Goal: Transaction & Acquisition: Book appointment/travel/reservation

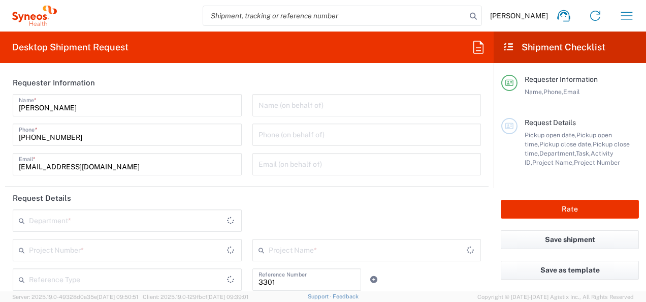
type input "Department"
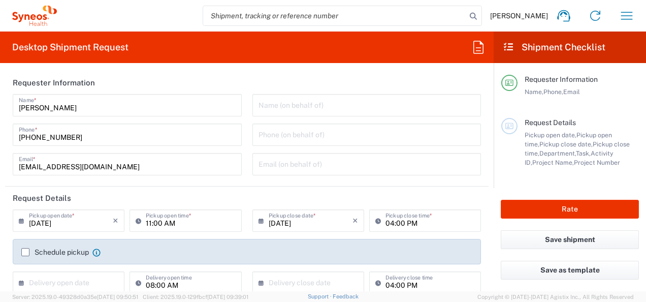
type input "[GEOGRAPHIC_DATA]"
type input "Syneos Health d.o.o. [GEOGRAPHIC_DATA]-[GEOGRAPHIC_DATA]"
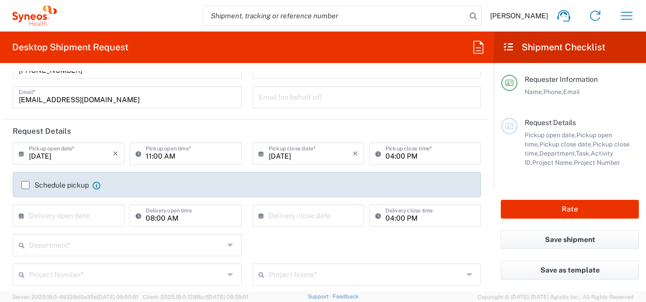
scroll to position [51, 0]
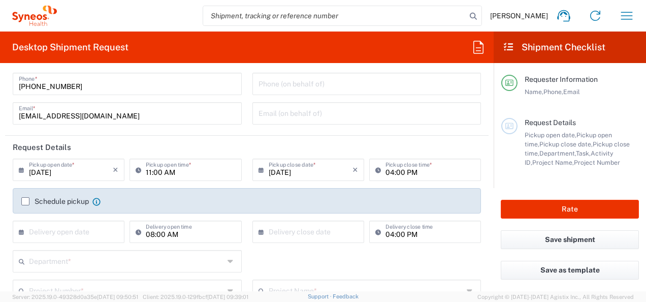
click at [44, 201] on label "Schedule pickup" at bounding box center [55, 201] width 68 height 8
click at [25, 201] on input "Schedule pickup" at bounding box center [25, 201] width 0 height 0
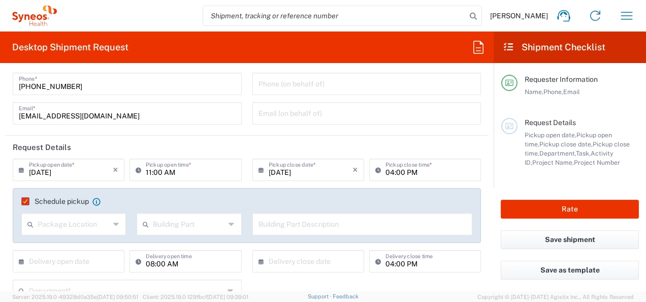
click at [101, 228] on input "text" at bounding box center [74, 223] width 72 height 18
click at [117, 250] on span "Front" at bounding box center [72, 246] width 101 height 16
type input "Front"
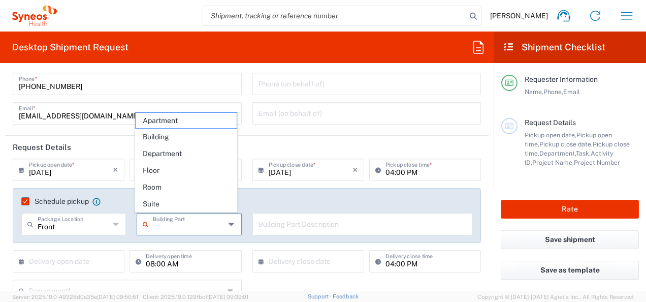
click at [200, 223] on input "text" at bounding box center [189, 223] width 72 height 18
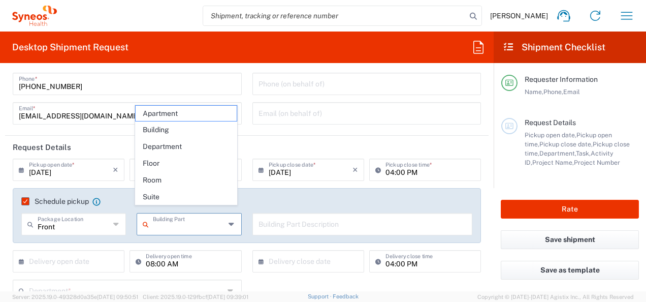
scroll to position [102, 0]
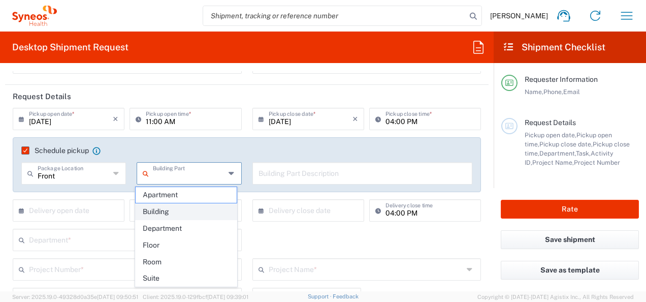
click at [207, 210] on span "Building" at bounding box center [186, 212] width 101 height 16
type input "Building"
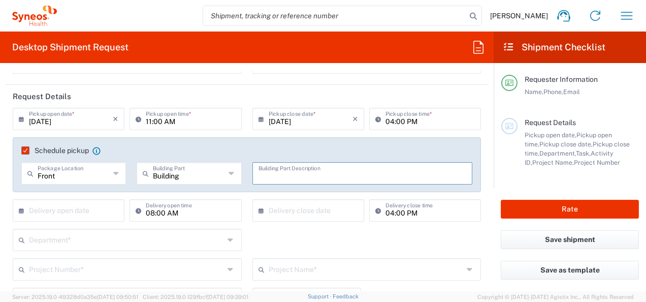
click at [271, 178] on input "text" at bounding box center [362, 172] width 208 height 18
click at [283, 174] on input "text" at bounding box center [362, 172] width 208 height 18
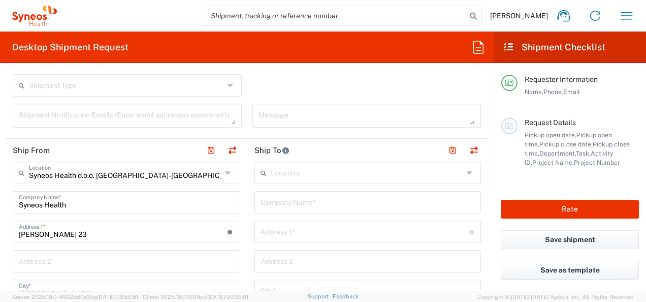
scroll to position [355, 0]
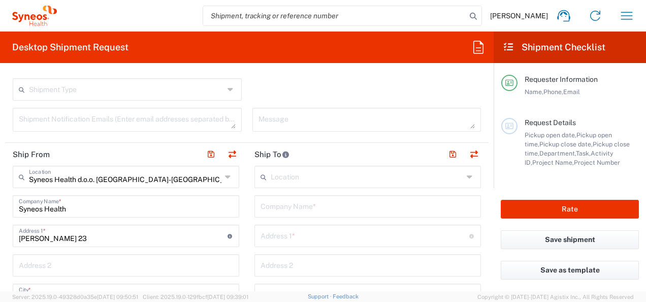
click at [220, 180] on div "Syneos Health d.o.o. [GEOGRAPHIC_DATA]-[GEOGRAPHIC_DATA] Location" at bounding box center [126, 176] width 226 height 22
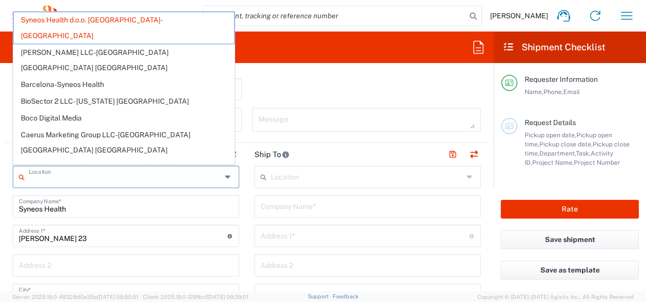
click at [220, 180] on div "Location" at bounding box center [126, 176] width 226 height 22
click at [379, 101] on div "Shipment Type Batch Regular" at bounding box center [247, 92] width 479 height 29
type input "Syneos Health d.o.o. [GEOGRAPHIC_DATA]-[GEOGRAPHIC_DATA]"
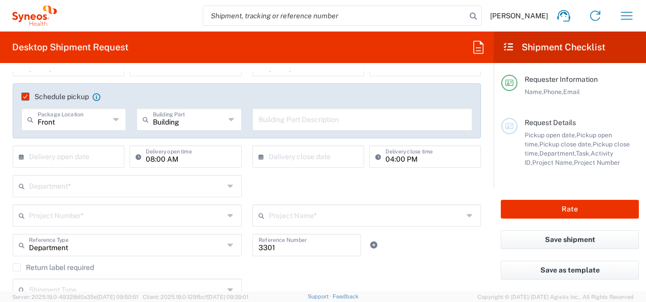
scroll to position [152, 0]
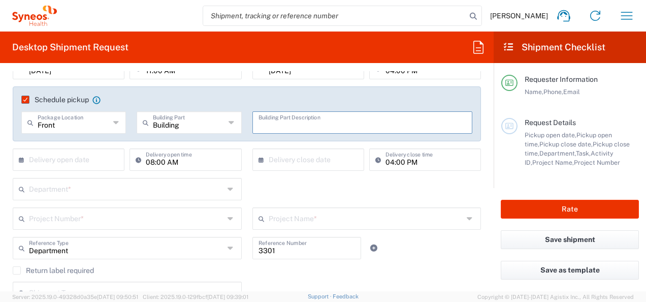
click at [360, 118] on input "text" at bounding box center [362, 122] width 208 height 18
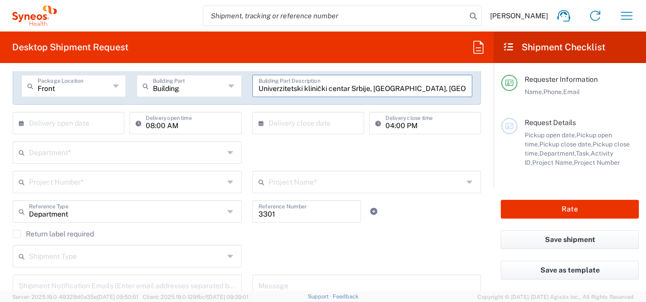
scroll to position [203, 0]
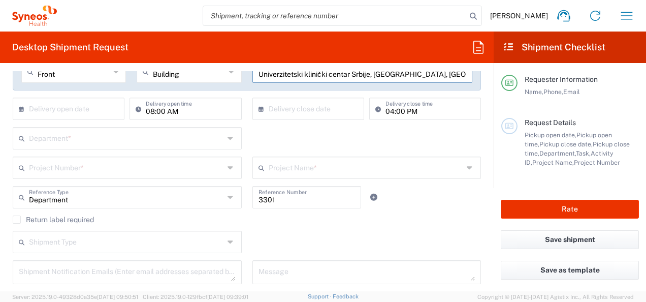
type input "Univerzitetski klinički centar Srbije, [GEOGRAPHIC_DATA], [GEOGRAPHIC_DATA]"
click at [222, 140] on div "Department *" at bounding box center [127, 138] width 229 height 22
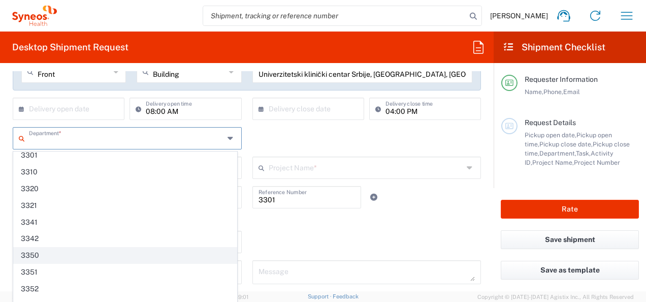
scroll to position [1015, 0]
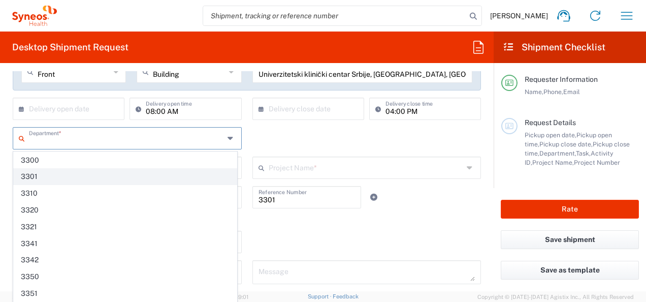
click at [79, 169] on span "3301" at bounding box center [125, 177] width 223 height 16
type input "3301"
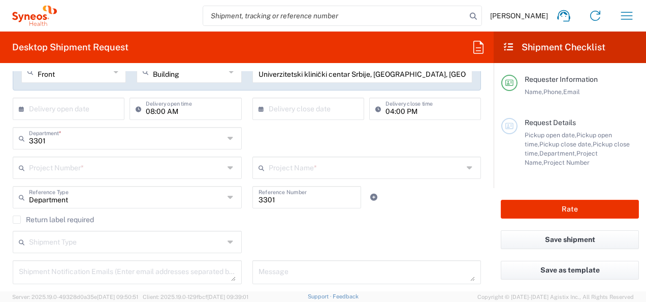
click at [227, 169] on icon at bounding box center [231, 167] width 8 height 16
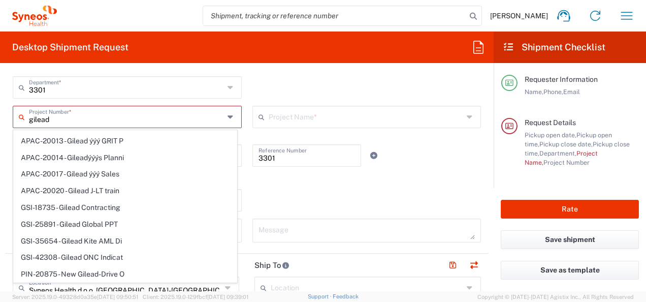
scroll to position [11, 0]
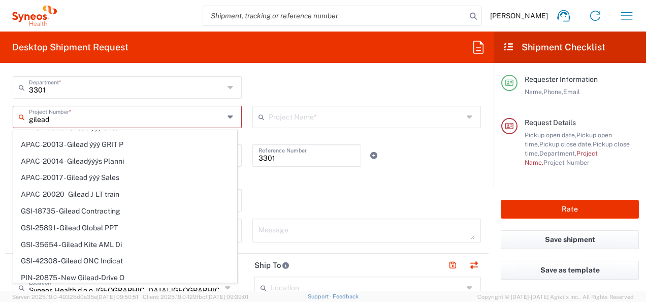
type input "gilead"
drag, startPoint x: 94, startPoint y: 120, endPoint x: 20, endPoint y: 115, distance: 74.8
click at [20, 115] on div "gilead Project Number *" at bounding box center [127, 117] width 229 height 22
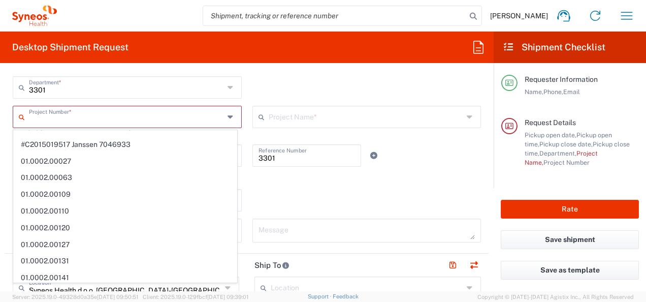
scroll to position [663, 0]
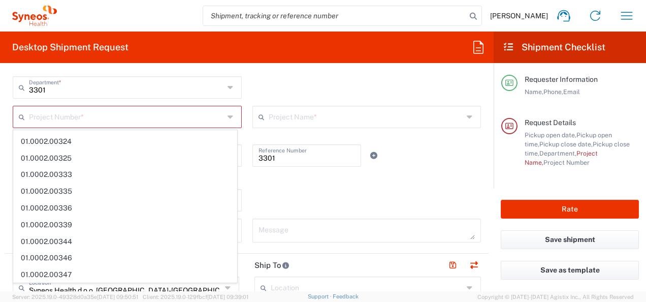
click at [349, 90] on div "3301 Department * 3000 3100 3109 3110 3111 3112 3125 3130 3135 3136 3150 3155 3…" at bounding box center [247, 90] width 479 height 29
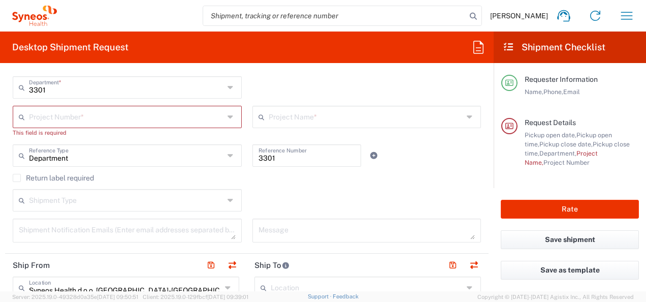
click at [116, 117] on input "text" at bounding box center [126, 116] width 195 height 18
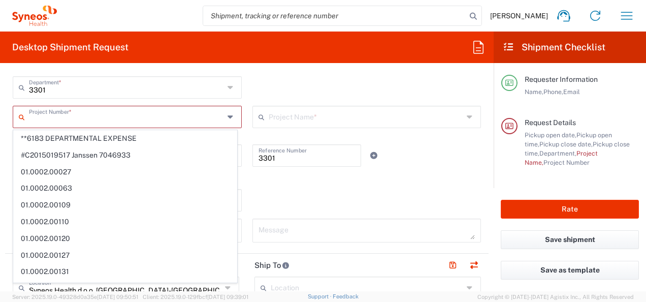
paste input "7064472"
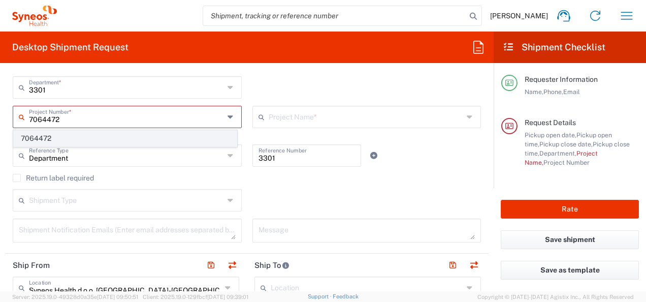
type input "7064472"
click at [118, 140] on span "7064472" at bounding box center [125, 138] width 223 height 16
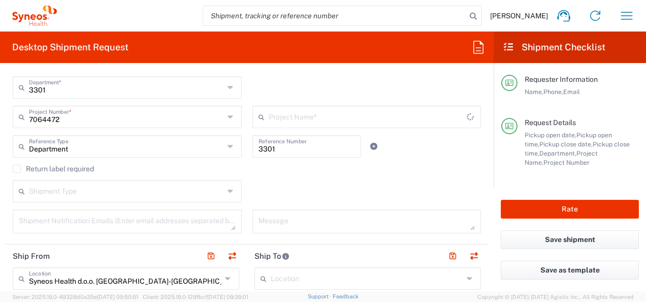
type input "Gilead 7064472"
click at [309, 122] on input "text" at bounding box center [368, 116] width 198 height 18
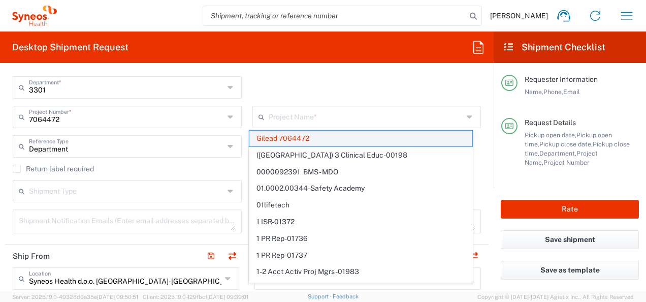
click at [360, 138] on span "Gilead 7064472" at bounding box center [360, 138] width 223 height 16
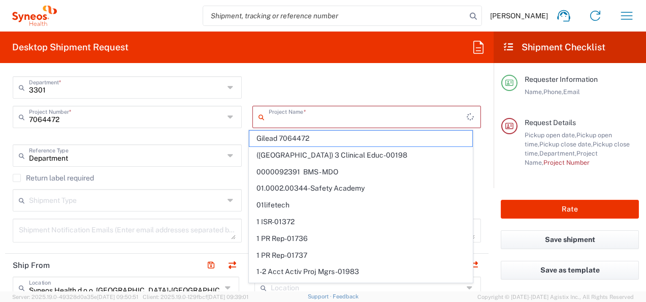
click at [370, 116] on input "text" at bounding box center [368, 116] width 198 height 18
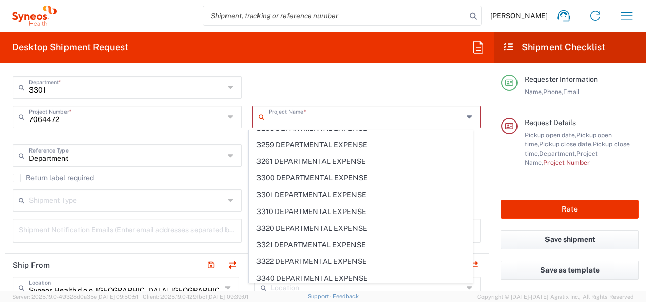
scroll to position [3506, 0]
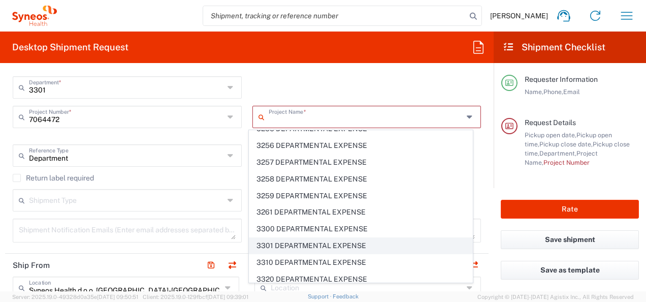
click at [368, 238] on span "3301 DEPARTMENTAL EXPENSE" at bounding box center [360, 246] width 223 height 16
type input "3301 DEPARTMENTAL EXPENSE"
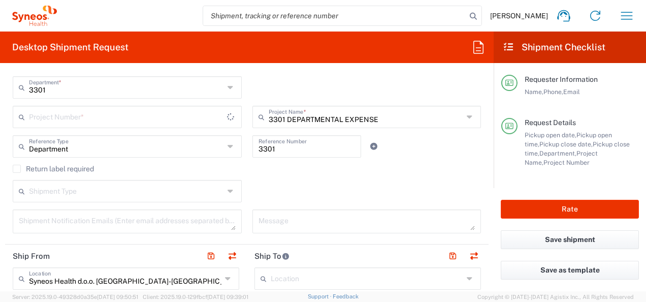
click at [366, 183] on div "Shipment Type Batch Regular" at bounding box center [247, 194] width 479 height 29
type input "3301 DEPARTMENTAL EXPENSE"
click at [316, 195] on div "Shipment Type Batch Regular" at bounding box center [247, 194] width 479 height 29
click at [227, 192] on icon at bounding box center [231, 191] width 8 height 16
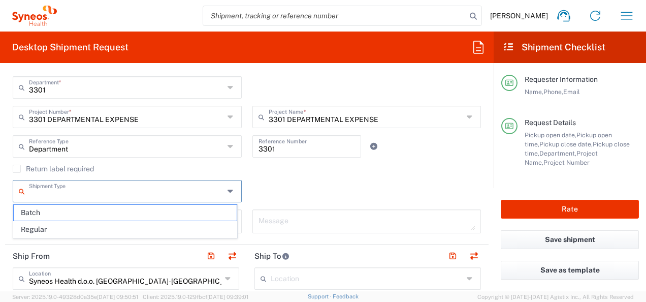
click at [296, 178] on div "Return label required" at bounding box center [247, 171] width 468 height 15
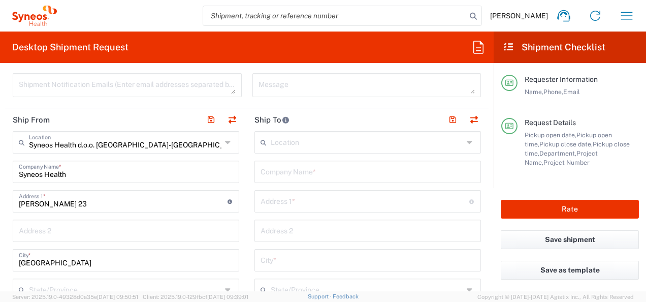
scroll to position [406, 0]
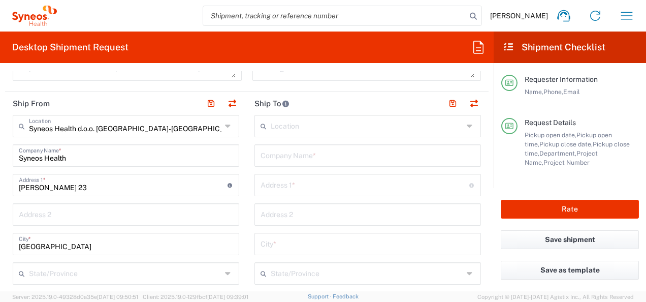
click at [225, 125] on icon at bounding box center [229, 126] width 8 height 16
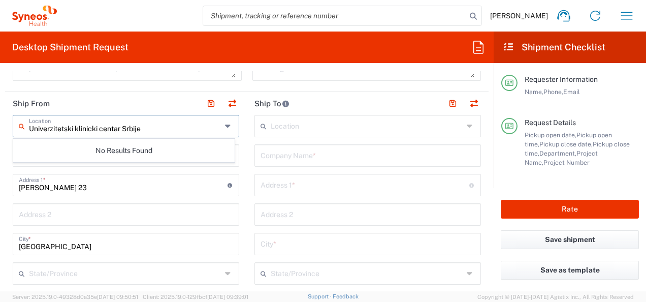
type input "Univerzitetski klinicki centar Srbije"
click at [358, 105] on header "Ship To" at bounding box center [368, 103] width 242 height 23
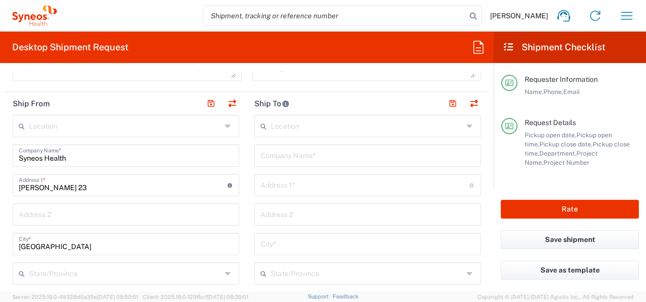
click at [134, 153] on input "Syneos Health" at bounding box center [126, 155] width 214 height 18
type input "Univerzitetski klinicki centar Srbijr"
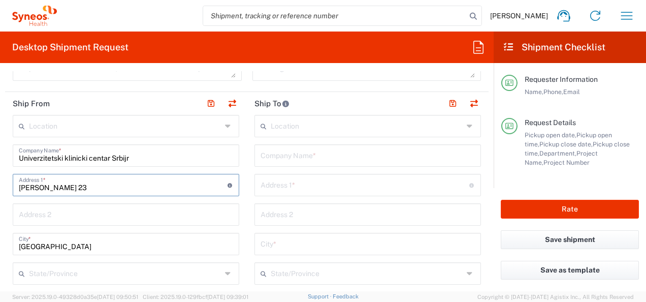
drag, startPoint x: 116, startPoint y: 187, endPoint x: -2, endPoint y: 188, distance: 118.3
click at [0, 188] on html "[PERSON_NAME] Home Shipment estimator Shipment tracking Desktop shipment reques…" at bounding box center [323, 151] width 646 height 302
type input "Pasterova 2"
click at [73, 247] on input "[GEOGRAPHIC_DATA]" at bounding box center [126, 243] width 214 height 18
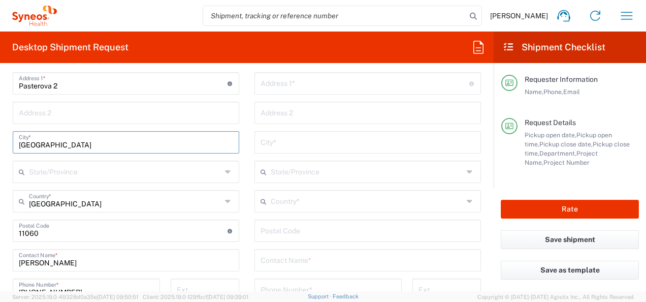
scroll to position [558, 0]
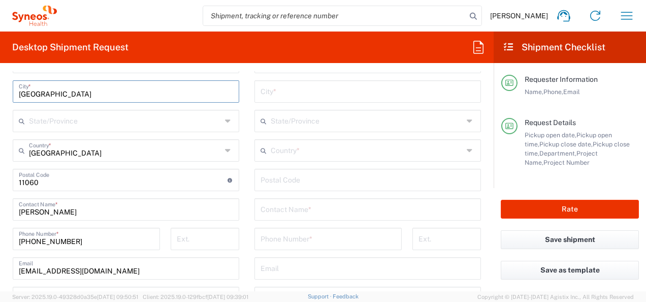
click at [78, 183] on input "undefined" at bounding box center [123, 179] width 209 height 18
type input "11000"
click at [247, 212] on main "Location [PERSON_NAME] LLC-[GEOGRAPHIC_DATA] [GEOGRAPHIC_DATA] [GEOGRAPHIC_DATA…" at bounding box center [368, 175] width 242 height 426
drag, startPoint x: 81, startPoint y: 210, endPoint x: -2, endPoint y: 210, distance: 83.3
click at [0, 210] on html "[PERSON_NAME] Home Shipment estimator Shipment tracking Desktop shipment reques…" at bounding box center [323, 151] width 646 height 302
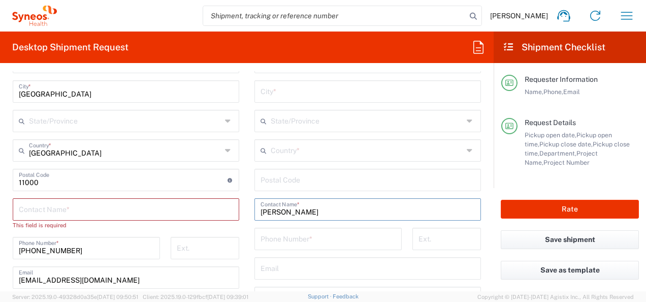
type input "[PERSON_NAME]"
drag, startPoint x: 88, startPoint y: 252, endPoint x: 16, endPoint y: 248, distance: 72.2
click at [15, 248] on div "[PHONE_NUMBER] Phone Number *" at bounding box center [86, 248] width 147 height 22
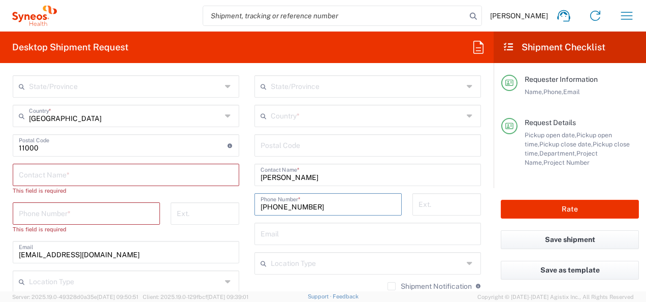
scroll to position [609, 0]
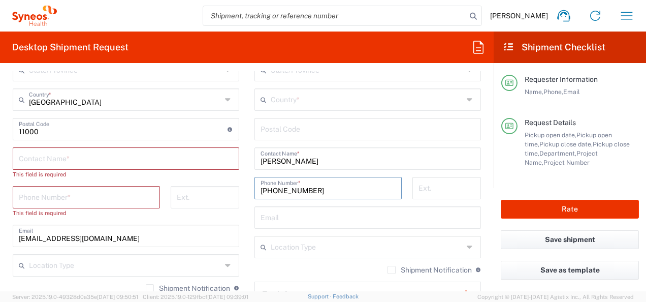
type input "[PHONE_NUMBER]"
drag, startPoint x: 163, startPoint y: 238, endPoint x: -2, endPoint y: 237, distance: 165.5
click at [0, 237] on html "[PERSON_NAME] Home Shipment estimator Shipment tracking Desktop shipment reques…" at bounding box center [323, 151] width 646 height 302
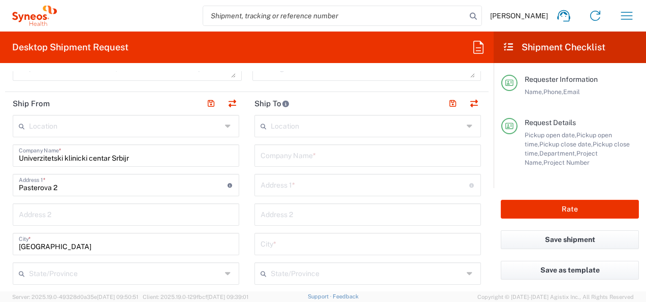
scroll to position [355, 0]
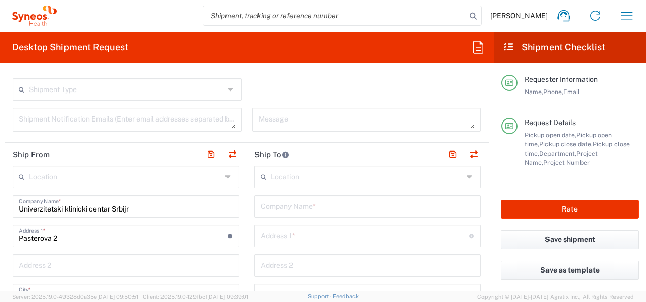
type input "[EMAIL_ADDRESS][DOMAIN_NAME]"
click at [294, 174] on input "text" at bounding box center [367, 176] width 192 height 18
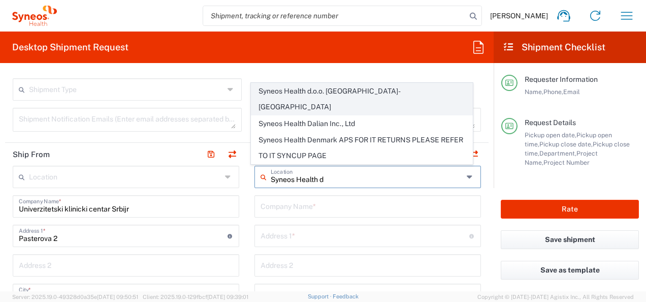
click at [332, 108] on span "Syneos Health d.o.o. [GEOGRAPHIC_DATA]-[GEOGRAPHIC_DATA]" at bounding box center [361, 98] width 220 height 31
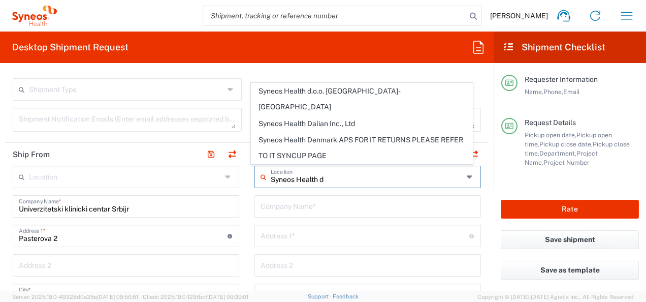
type input "Syneos Health d.o.o. [GEOGRAPHIC_DATA]-[GEOGRAPHIC_DATA]"
type input "Syneos Health d.o.o. [GEOGRAPHIC_DATA]"
type input "[PERSON_NAME] 23"
type input "[GEOGRAPHIC_DATA]"
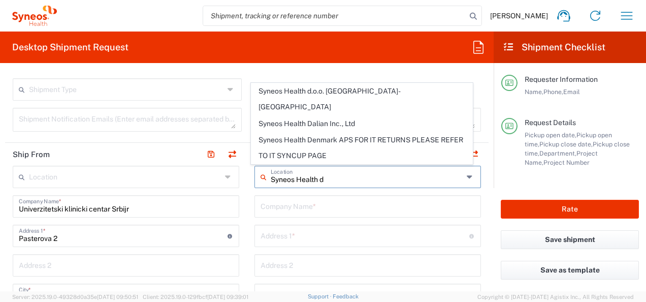
type input "11060"
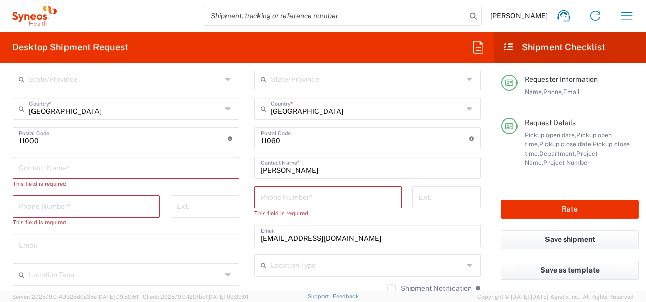
scroll to position [609, 0]
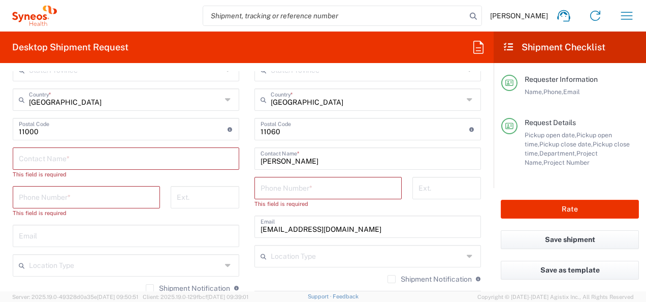
click at [304, 186] on input "tel" at bounding box center [327, 187] width 135 height 18
click at [273, 189] on input "tel" at bounding box center [327, 187] width 135 height 18
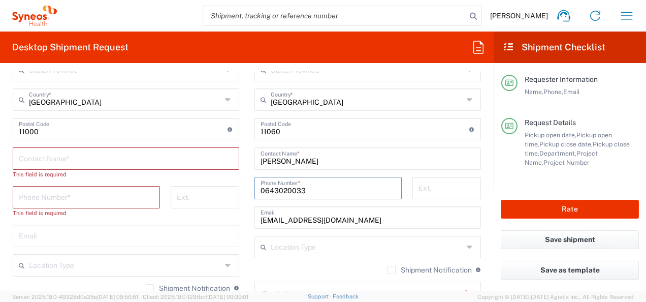
click at [260, 191] on input "0643020033" at bounding box center [327, 187] width 135 height 18
type input "[PHONE_NUMBER]"
click at [79, 163] on input "text" at bounding box center [126, 158] width 214 height 18
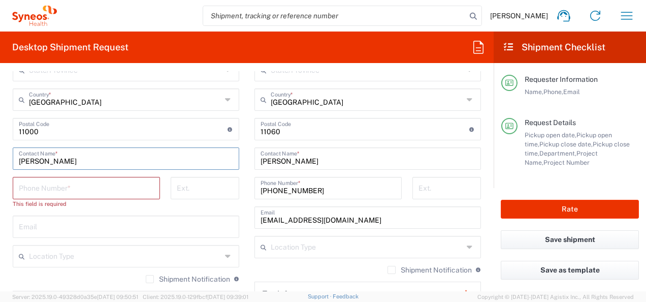
type input "[PERSON_NAME]"
click at [84, 182] on input "tel" at bounding box center [86, 187] width 135 height 18
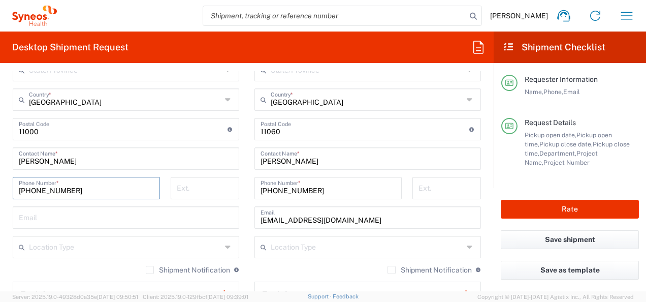
type input "[PHONE_NUMBER]"
click at [125, 218] on input "text" at bounding box center [126, 217] width 214 height 18
paste input "[EMAIL_ADDRESS][DOMAIN_NAME]"
click at [125, 218] on input "[EMAIL_ADDRESS][DOMAIN_NAME]" at bounding box center [126, 217] width 214 height 18
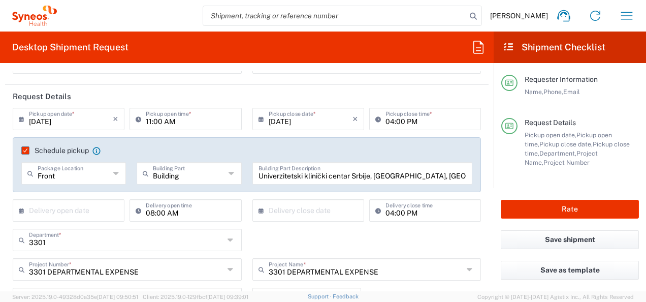
scroll to position [0, 0]
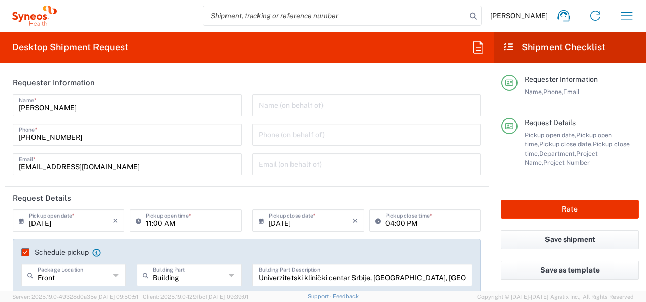
type input "[EMAIL_ADDRESS][DOMAIN_NAME]"
click at [179, 224] on input "11:00 AM" at bounding box center [190, 220] width 89 height 18
click at [157, 223] on input "11:00 AM" at bounding box center [190, 220] width 89 height 18
click at [183, 223] on input "11:00 AM" at bounding box center [190, 220] width 89 height 18
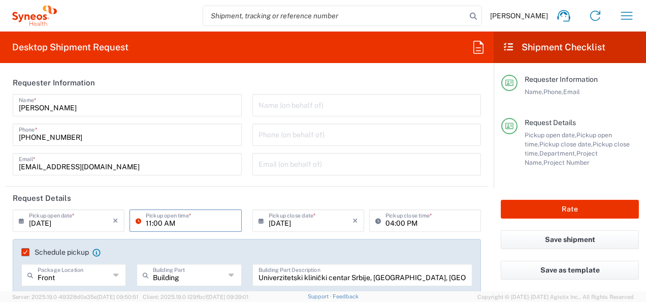
click at [183, 223] on input "11:00 AM" at bounding box center [190, 220] width 89 height 18
click at [138, 220] on icon at bounding box center [141, 220] width 10 height 16
click at [156, 224] on input "11:00 AM" at bounding box center [190, 220] width 89 height 18
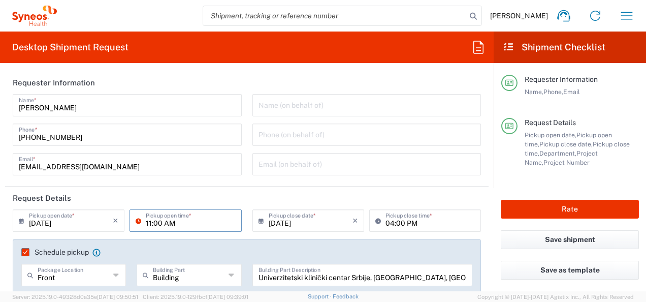
click at [156, 224] on input "11:00 AM" at bounding box center [190, 220] width 89 height 18
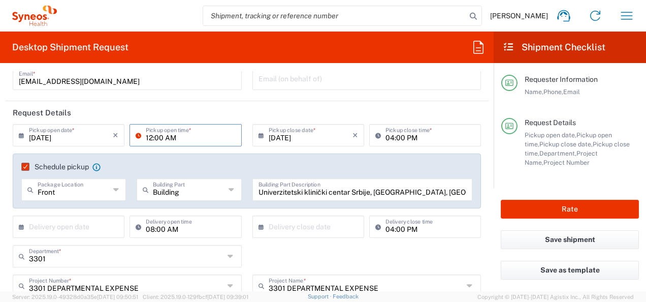
scroll to position [102, 0]
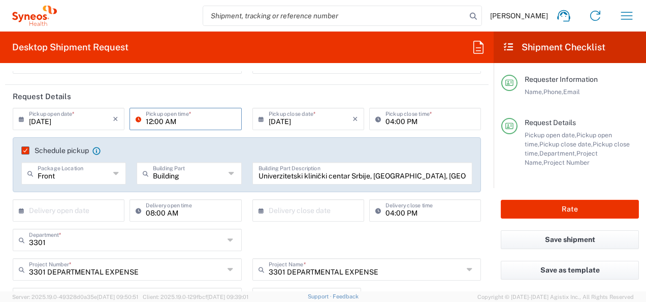
type input "12:00 AM"
click at [295, 121] on input "[DATE]" at bounding box center [311, 118] width 84 height 18
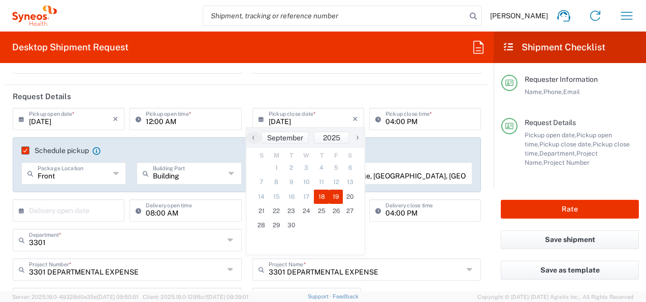
click at [337, 193] on span "19" at bounding box center [336, 196] width 14 height 14
type input "[DATE]"
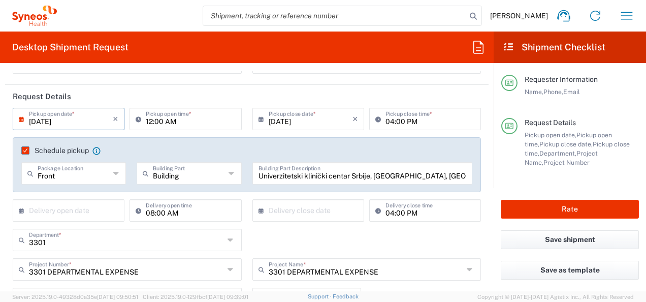
click at [62, 122] on input "[DATE]" at bounding box center [71, 118] width 84 height 18
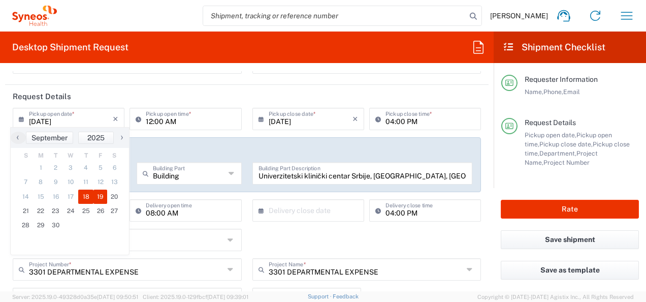
click at [82, 194] on span "18" at bounding box center [85, 196] width 15 height 14
type input "[DATE]"
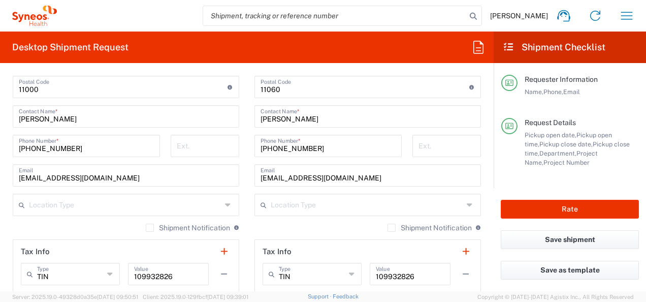
scroll to position [660, 0]
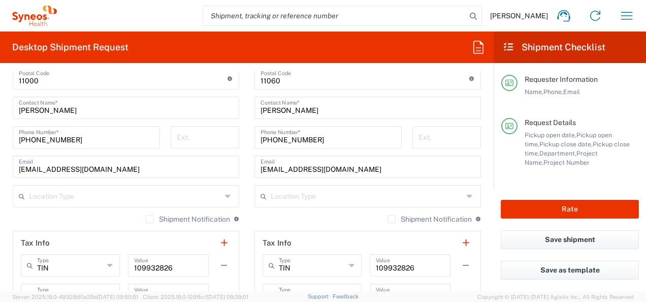
click at [467, 192] on icon at bounding box center [471, 196] width 8 height 16
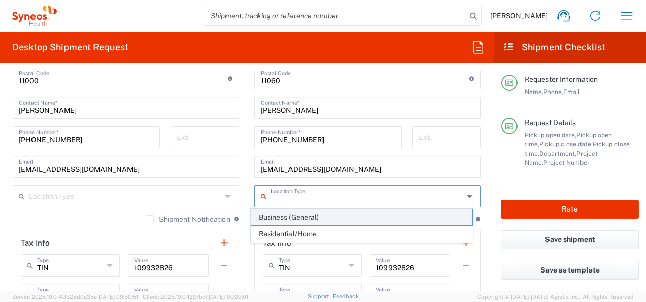
click at [439, 219] on span "Business (General)" at bounding box center [361, 217] width 220 height 16
type input "Business (General)"
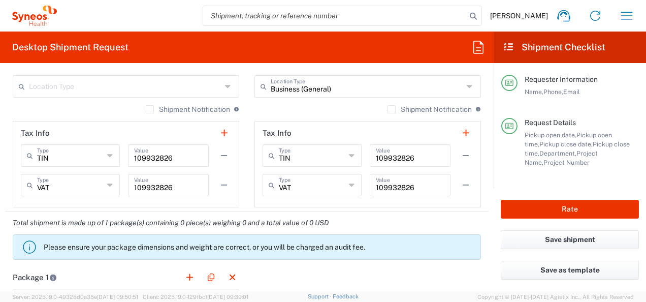
scroll to position [711, 0]
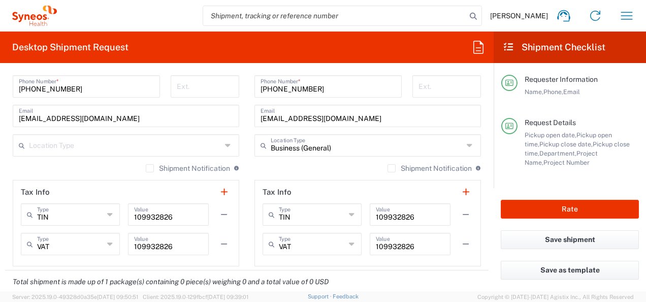
click at [387, 166] on label "Shipment Notification" at bounding box center [429, 168] width 84 height 8
click at [391, 168] on input "Shipment Notification" at bounding box center [391, 168] width 0 height 0
click at [387, 171] on label "Shipment Notification" at bounding box center [429, 168] width 84 height 8
click at [388, 168] on input "Shipment Notification" at bounding box center [388, 168] width 0 height 0
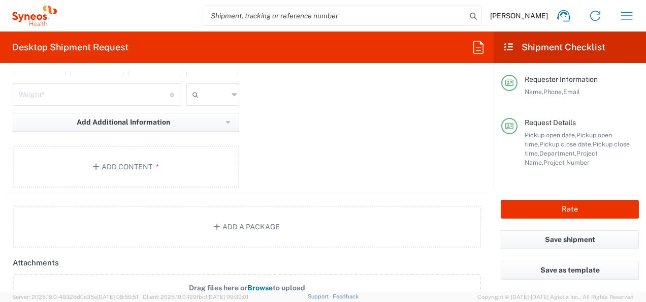
scroll to position [1066, 0]
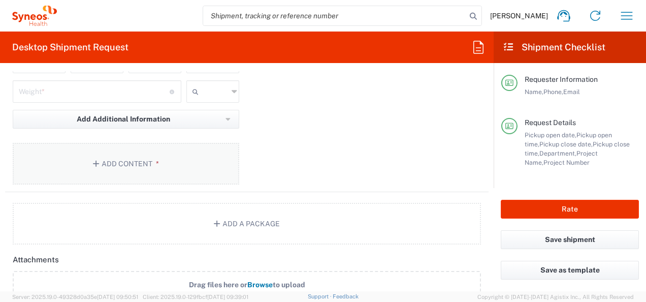
click at [152, 164] on span "*" at bounding box center [155, 163] width 7 height 8
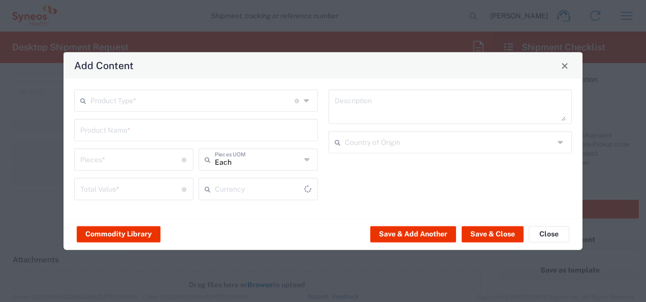
type input "US Dollar"
click at [309, 104] on icon at bounding box center [308, 100] width 8 height 16
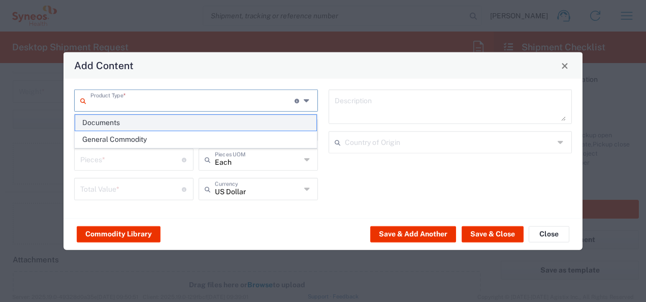
click at [278, 123] on span "Documents" at bounding box center [196, 123] width 242 height 16
type input "Documents"
type input "1"
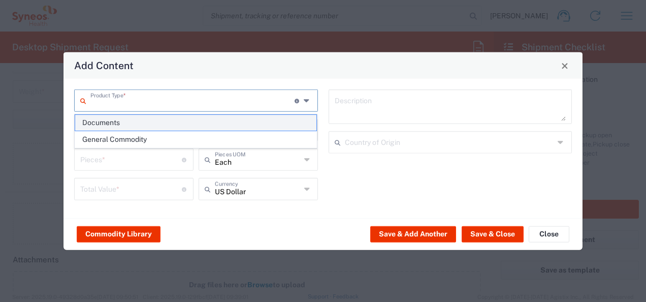
type textarea "Documents"
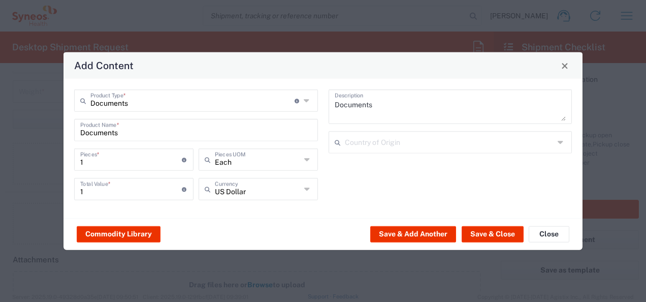
click at [310, 160] on icon at bounding box center [307, 159] width 7 height 16
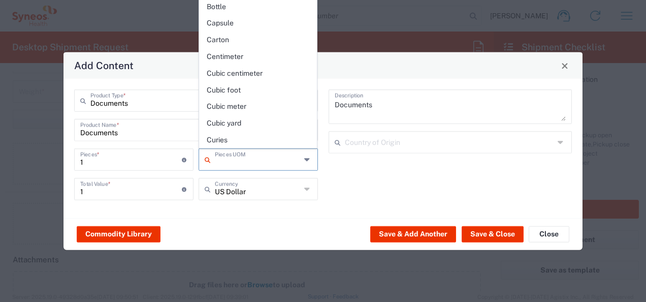
scroll to position [0, 0]
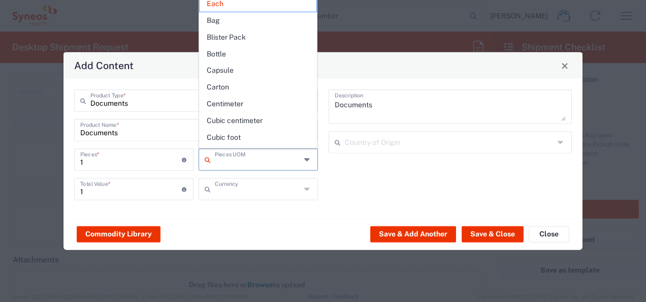
click at [286, 195] on input "text" at bounding box center [258, 188] width 86 height 18
type input "Each"
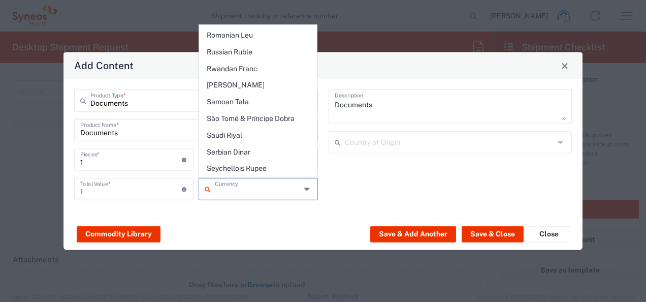
scroll to position [2008, 0]
click at [277, 195] on span "Serbian Dinar" at bounding box center [258, 203] width 117 height 16
type input "Serbian Dinar"
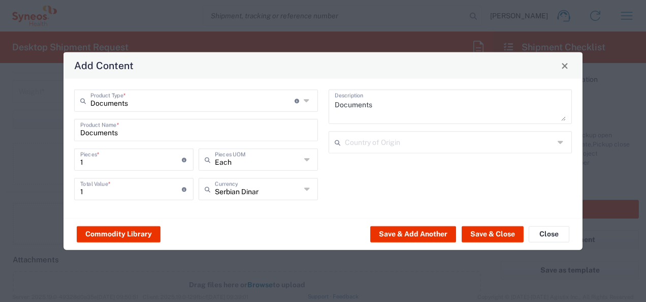
click at [354, 189] on div "Documents Description Country of Origin" at bounding box center [450, 148] width 254 height 118
click at [405, 110] on textarea "Documents" at bounding box center [450, 106] width 231 height 28
click at [404, 178] on div "Documents Description Country of Origin" at bounding box center [450, 148] width 254 height 118
click at [483, 236] on button "Save & Close" at bounding box center [492, 233] width 62 height 16
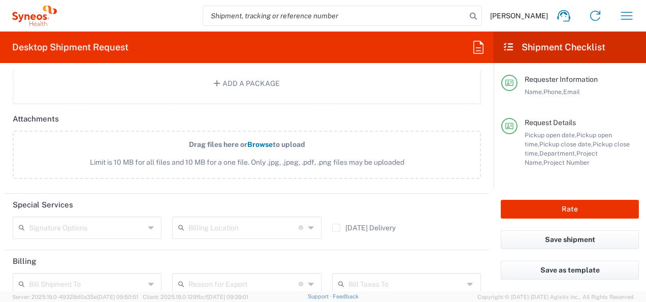
scroll to position [1320, 0]
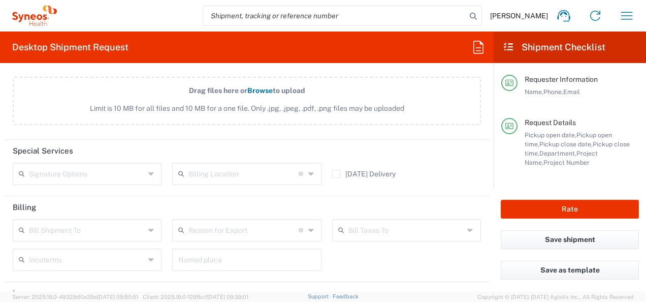
click at [151, 227] on icon at bounding box center [152, 230] width 8 height 16
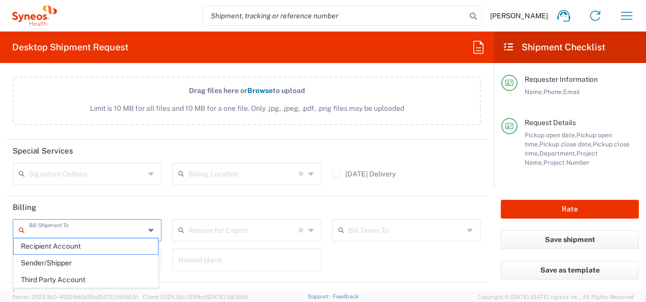
scroll to position [1371, 0]
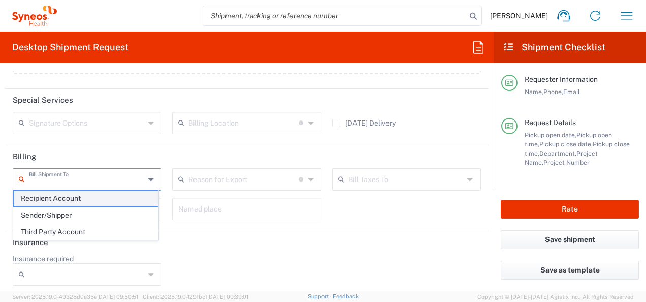
click at [134, 199] on span "Recipient Account" at bounding box center [86, 198] width 144 height 16
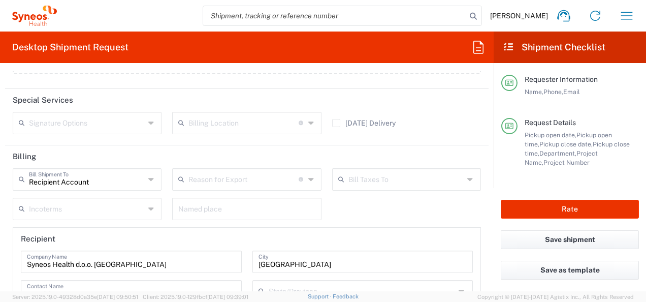
click at [148, 180] on icon at bounding box center [152, 179] width 8 height 16
type input "Recipient Account"
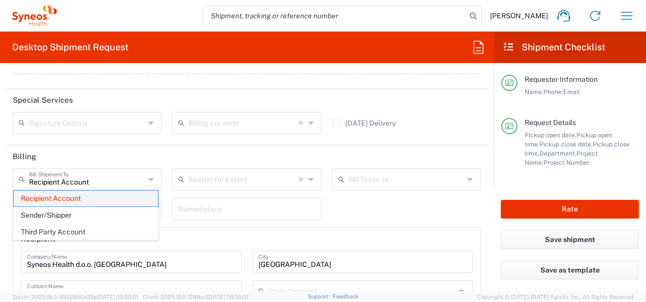
click at [135, 199] on span "Recipient Account" at bounding box center [86, 198] width 144 height 16
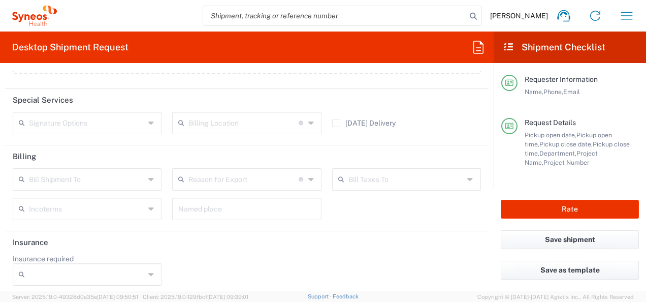
click at [148, 174] on icon at bounding box center [152, 179] width 8 height 16
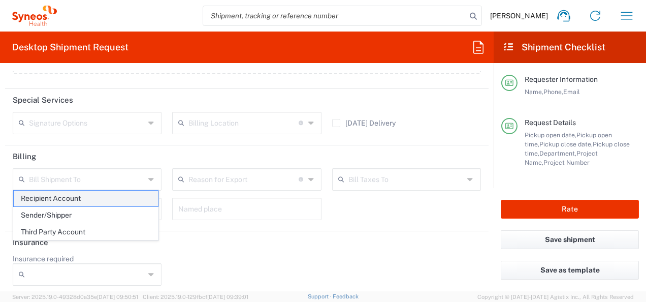
click at [115, 200] on span "Recipient Account" at bounding box center [86, 198] width 144 height 16
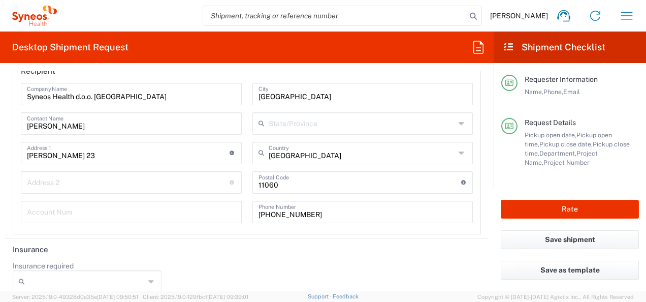
scroll to position [1547, 0]
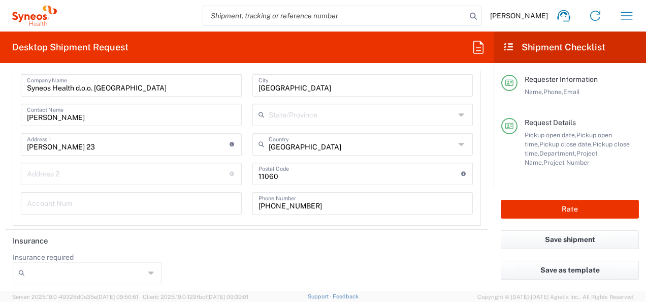
click at [137, 270] on input "Insurance required" at bounding box center [87, 272] width 116 height 16
click at [189, 265] on div "Insurance required No Yes" at bounding box center [247, 271] width 479 height 39
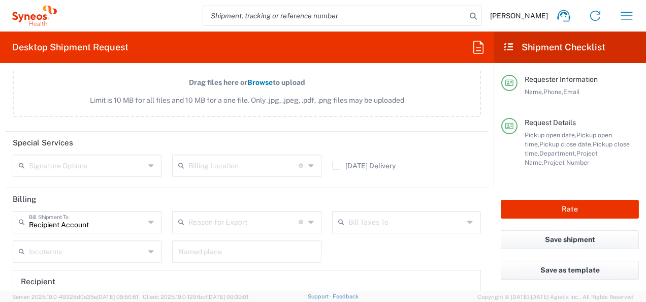
scroll to position [1344, 0]
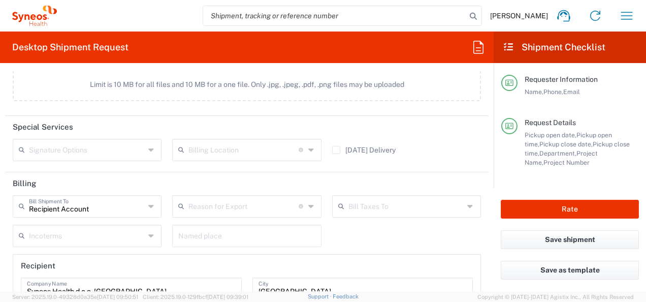
click at [149, 203] on icon at bounding box center [152, 206] width 8 height 16
type input "Recipient Account"
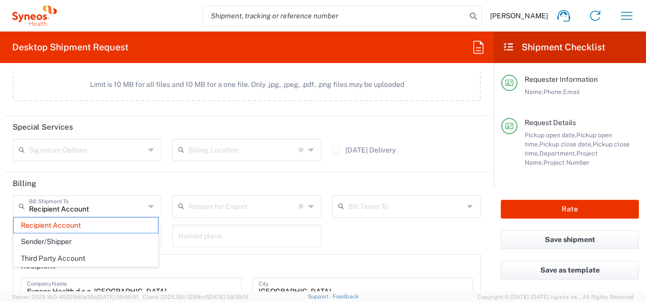
click at [149, 203] on icon at bounding box center [152, 206] width 8 height 16
click at [129, 224] on span "Recipient Account" at bounding box center [86, 225] width 144 height 16
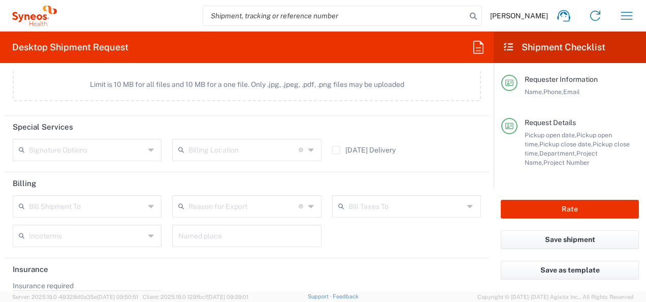
click at [145, 208] on div "Bill Shipment To" at bounding box center [87, 206] width 149 height 22
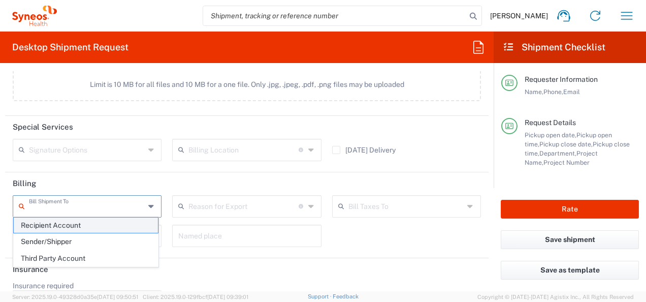
click at [128, 225] on span "Recipient Account" at bounding box center [86, 225] width 144 height 16
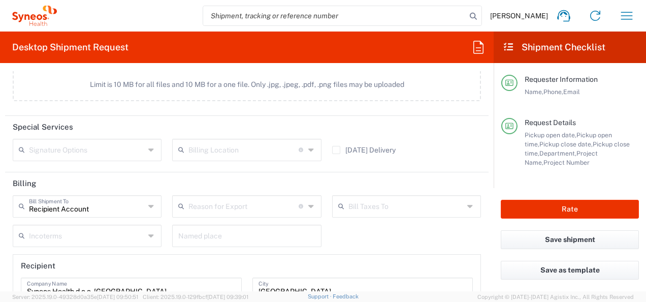
click at [152, 205] on icon at bounding box center [152, 206] width 8 height 16
type input "Recipient Account"
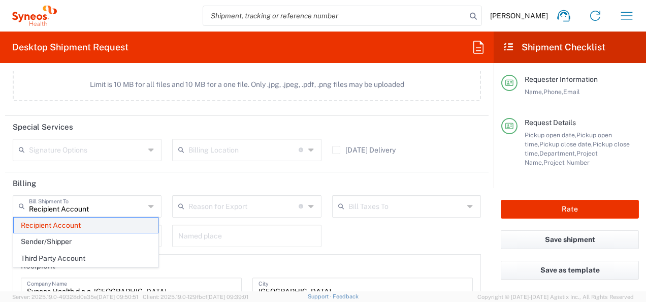
click at [138, 218] on span "Recipient Account" at bounding box center [86, 225] width 144 height 16
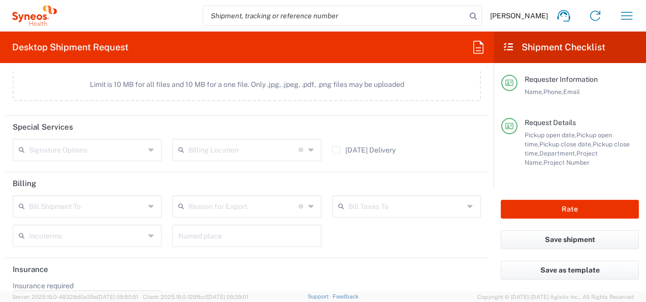
click at [148, 208] on icon at bounding box center [152, 206] width 8 height 16
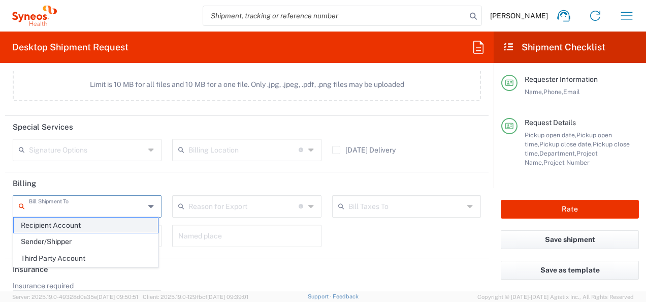
click at [146, 221] on span "Recipient Account" at bounding box center [86, 225] width 144 height 16
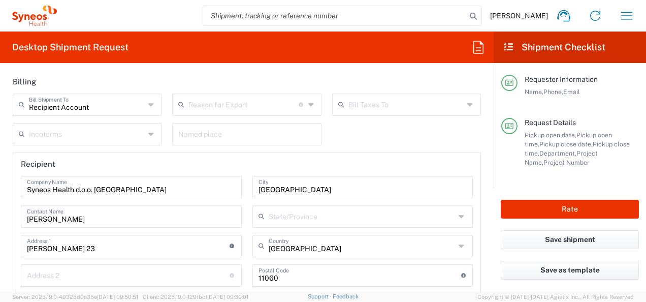
scroll to position [1394, 0]
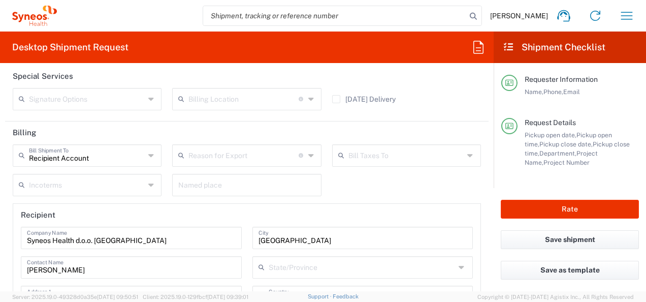
click at [144, 152] on div "Recipient Account Bill Shipment To" at bounding box center [87, 155] width 149 height 22
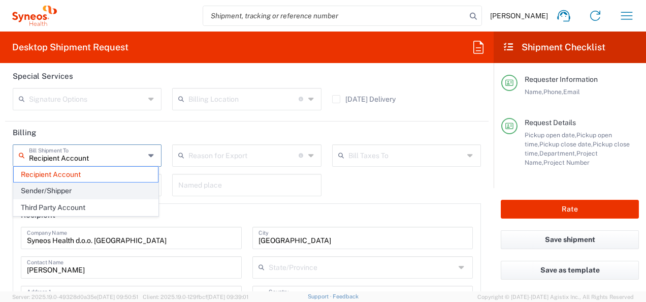
click at [148, 188] on span "Sender/Shipper" at bounding box center [86, 191] width 144 height 16
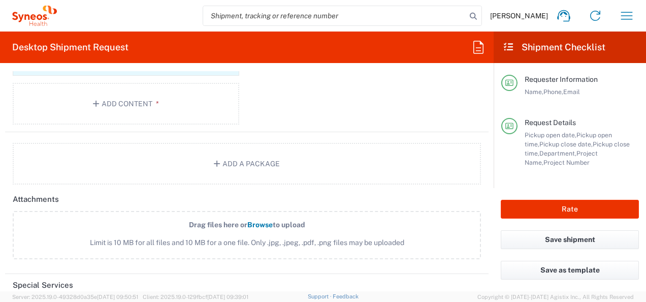
scroll to position [1373, 0]
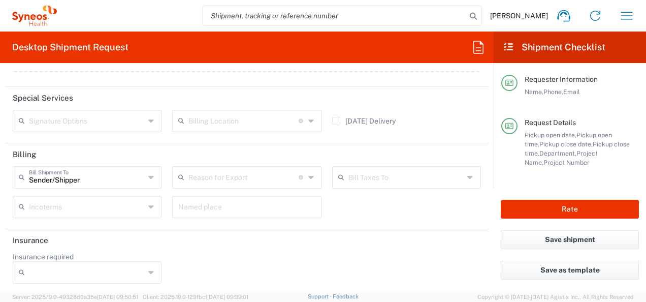
click at [148, 176] on icon at bounding box center [152, 177] width 8 height 16
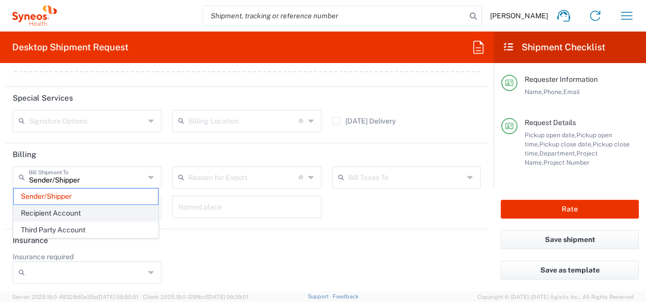
click at [146, 205] on span "Recipient Account" at bounding box center [86, 213] width 144 height 16
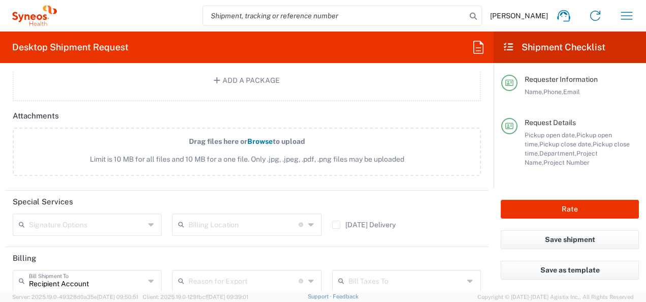
scroll to position [1371, 0]
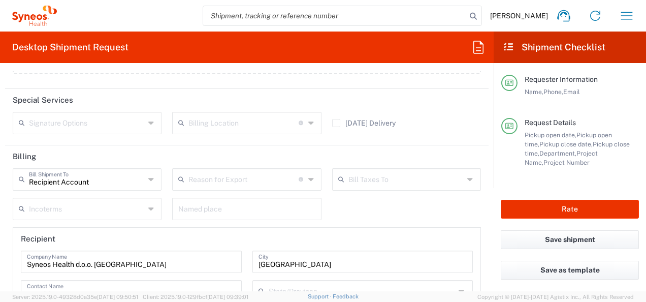
click at [148, 179] on icon at bounding box center [152, 179] width 8 height 16
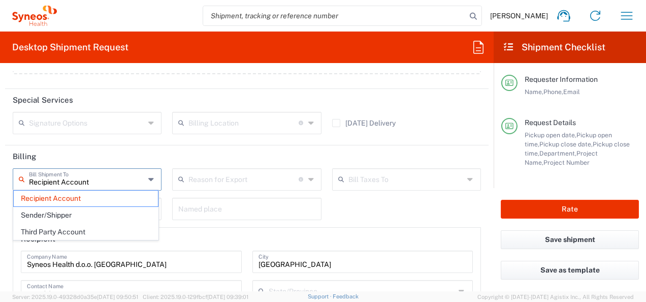
click at [169, 153] on header "Billing" at bounding box center [246, 156] width 483 height 23
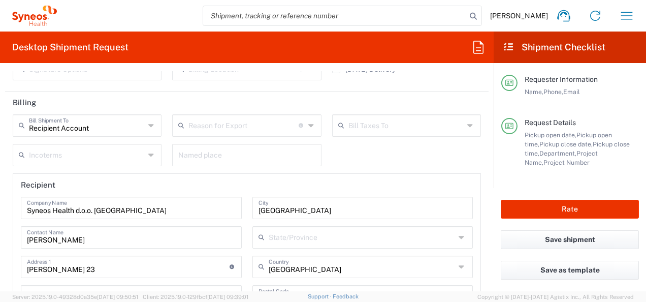
scroll to position [1445, 0]
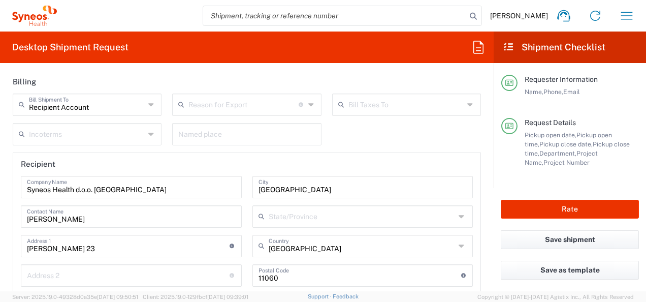
click at [150, 134] on icon at bounding box center [152, 134] width 8 height 16
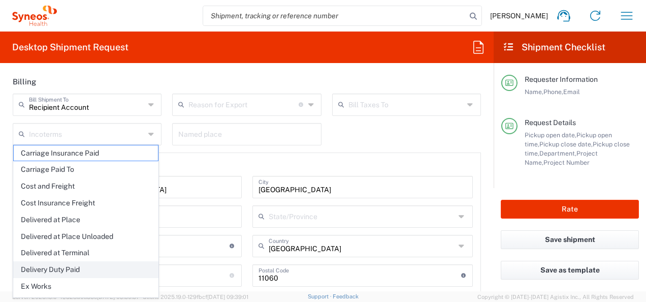
click at [131, 263] on span "Delivery Duty Paid" at bounding box center [86, 269] width 144 height 16
type input "Sender/Shipper"
type input "Delivery Duty Paid"
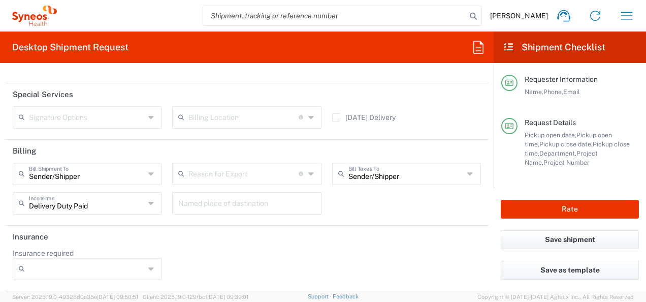
scroll to position [1373, 0]
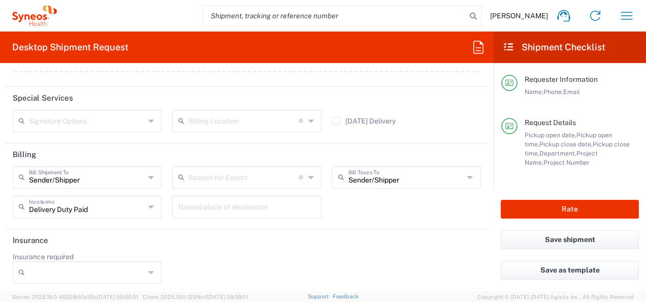
click at [148, 177] on icon at bounding box center [152, 177] width 8 height 16
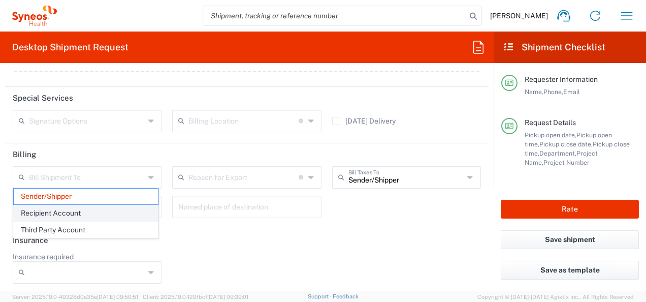
click at [130, 216] on span "Recipient Account" at bounding box center [86, 213] width 144 height 16
type input "Recipient Account"
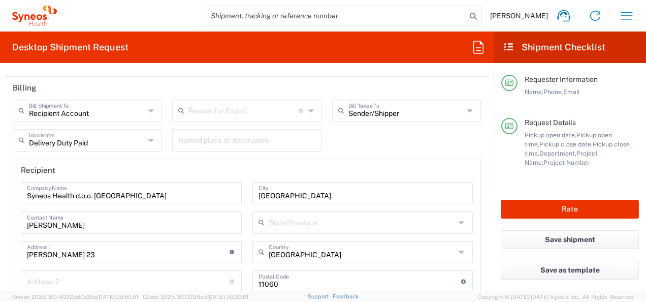
scroll to position [1423, 0]
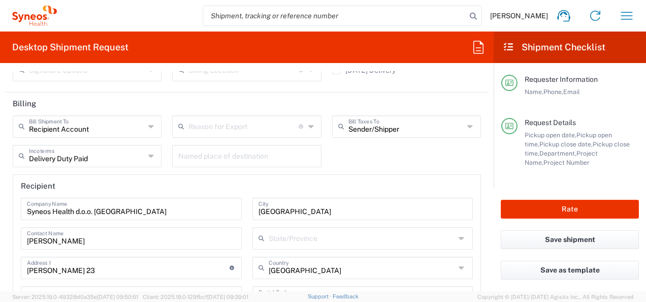
click at [458, 122] on div "Sender/[PERSON_NAME] Taxes To" at bounding box center [406, 126] width 149 height 22
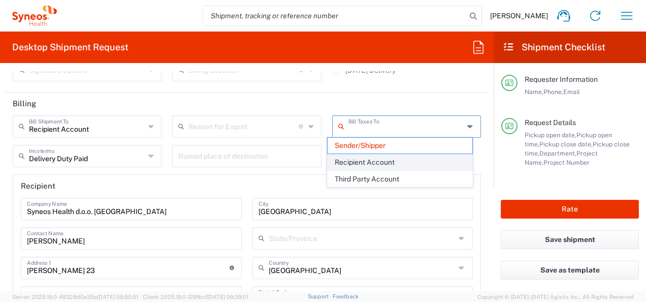
click at [452, 157] on span "Recipient Account" at bounding box center [399, 162] width 144 height 16
type input "Recipient Account"
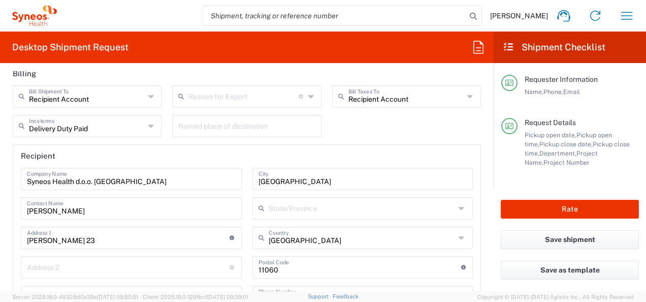
scroll to position [1474, 0]
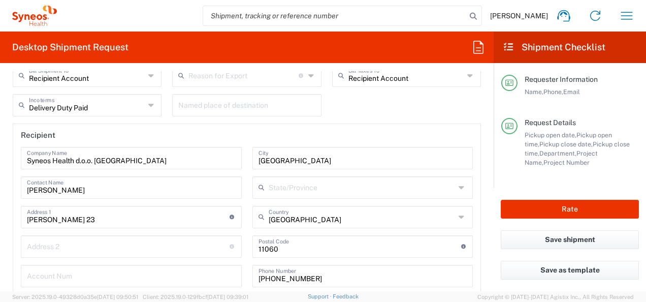
click at [153, 101] on icon at bounding box center [152, 105] width 8 height 16
type input "Delivery Duty Paid"
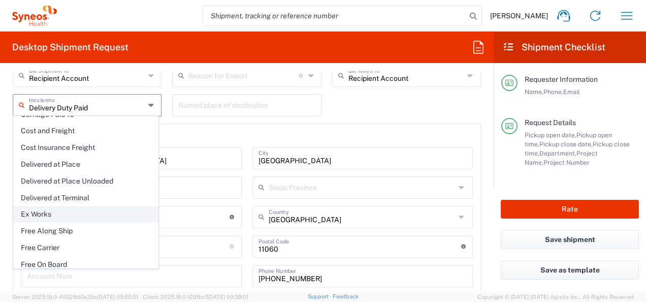
scroll to position [0, 0]
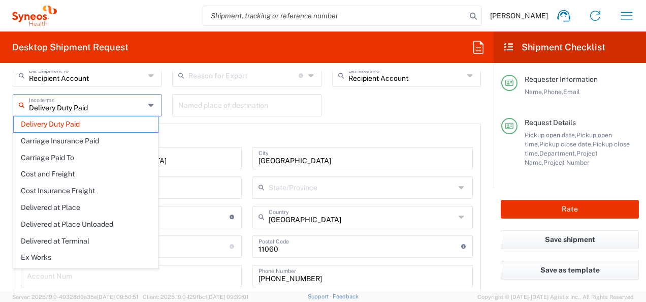
click at [432, 106] on div "Recipient Account Bill Shipment To Sender/Shipper Recipient Account Third Party…" at bounding box center [247, 181] width 479 height 234
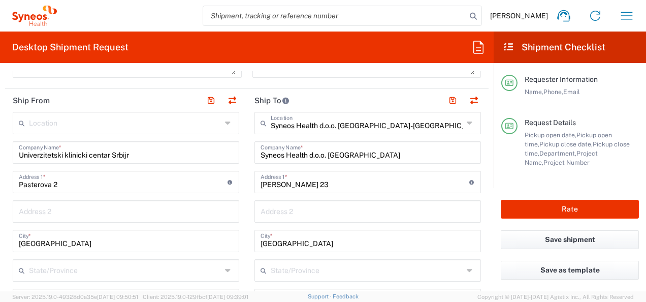
scroll to position [430, 0]
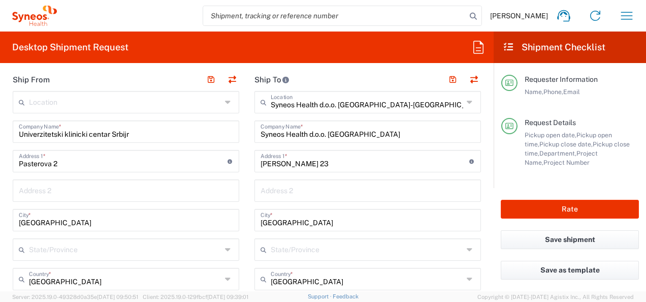
click at [133, 131] on input "Univerzitetski klinicki centar Srbijr" at bounding box center [126, 131] width 214 height 18
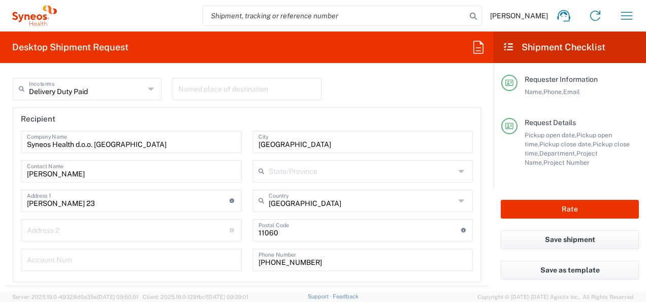
scroll to position [1445, 0]
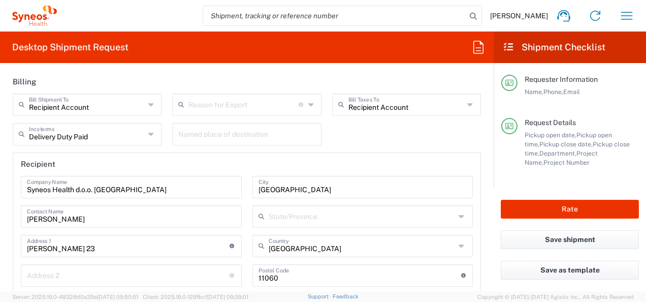
type input "Univerzitetski klinicki centar Srbije"
click at [139, 129] on input "text" at bounding box center [87, 133] width 116 height 18
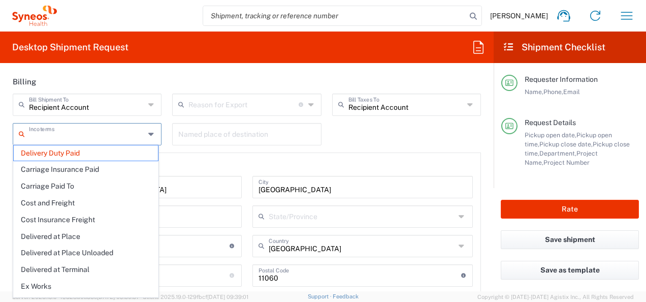
click at [141, 130] on input "text" at bounding box center [87, 133] width 116 height 18
click at [107, 155] on span "Delivery Duty Paid" at bounding box center [86, 153] width 144 height 16
click at [120, 128] on input "text" at bounding box center [87, 133] width 116 height 18
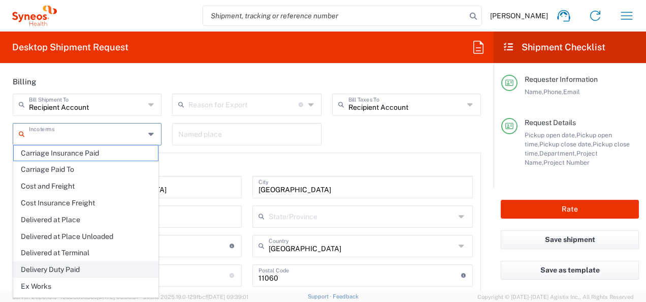
click at [76, 264] on span "Delivery Duty Paid" at bounding box center [86, 269] width 144 height 16
type input "Sender/Shipper"
type input "Delivery Duty Paid"
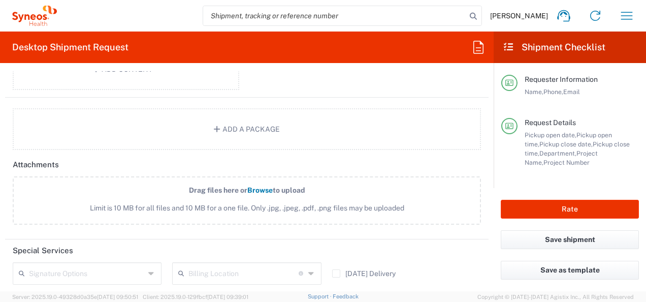
scroll to position [1373, 0]
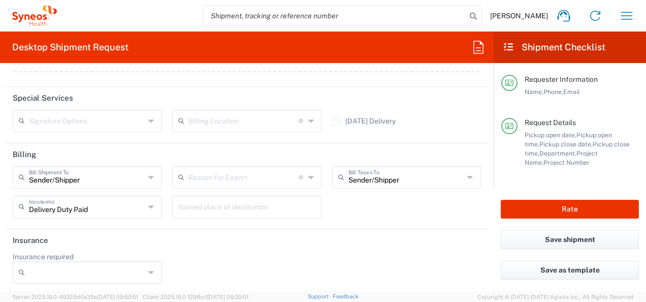
click at [143, 180] on div "Sender/[PERSON_NAME] Shipment To" at bounding box center [87, 177] width 149 height 22
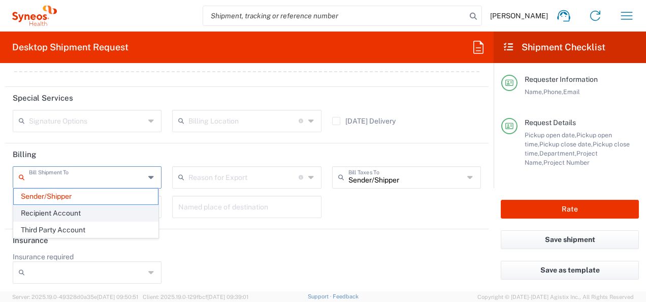
click at [132, 213] on span "Recipient Account" at bounding box center [86, 213] width 144 height 16
type input "Recipient Account"
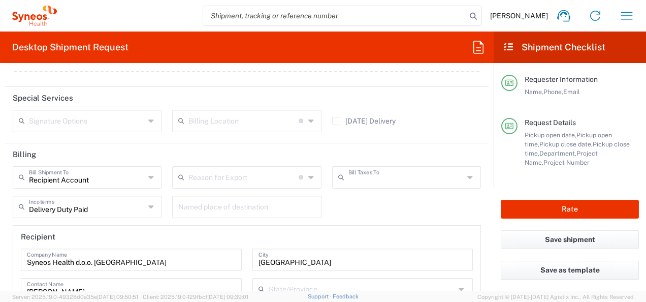
click at [373, 175] on input "text" at bounding box center [406, 177] width 116 height 18
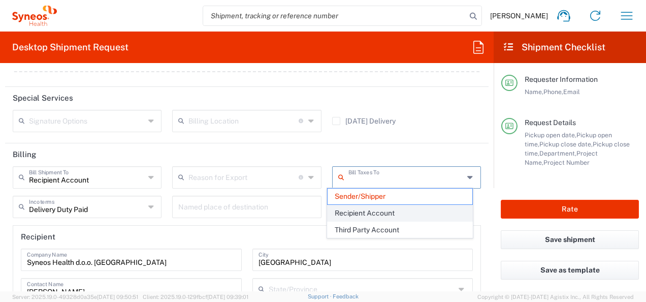
click at [407, 211] on span "Recipient Account" at bounding box center [399, 213] width 144 height 16
type input "Recipient Account"
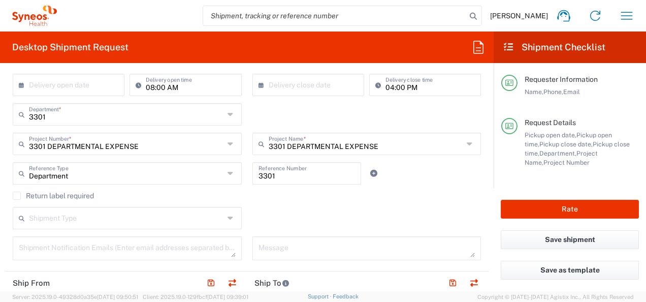
scroll to position [0, 0]
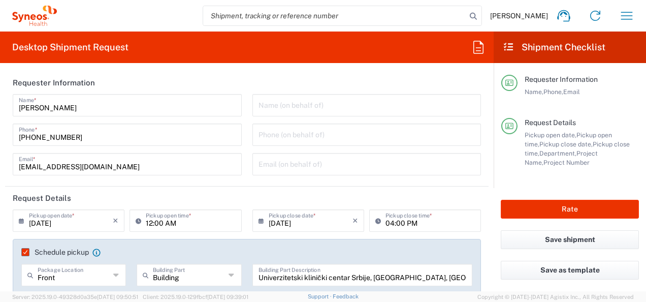
click at [146, 217] on input "12:00 AM" at bounding box center [190, 220] width 89 height 18
click at [151, 221] on input "12:00 AM" at bounding box center [190, 220] width 89 height 18
click at [138, 219] on icon at bounding box center [141, 220] width 10 height 16
click at [136, 218] on icon at bounding box center [141, 220] width 10 height 16
click at [150, 223] on input "12:00 AM" at bounding box center [190, 220] width 89 height 18
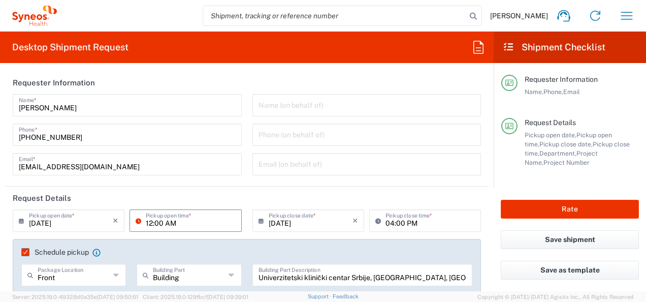
click at [150, 223] on input "12:00 AM" at bounding box center [190, 220] width 89 height 18
click at [171, 225] on input "01:00 AM" at bounding box center [190, 220] width 89 height 18
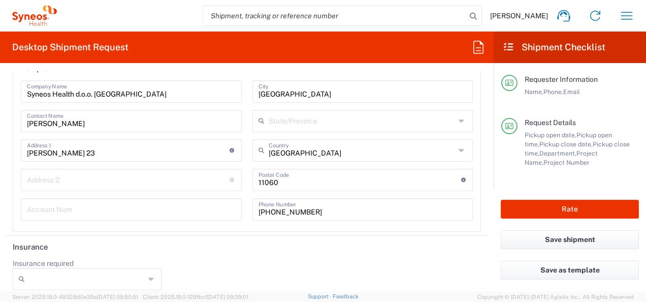
scroll to position [1547, 0]
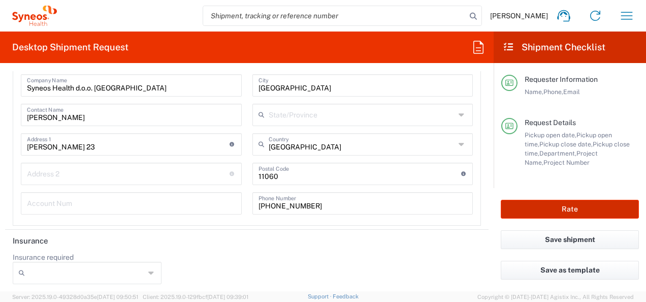
type input "01:00 PM"
click at [580, 217] on button "Rate" at bounding box center [570, 209] width 138 height 19
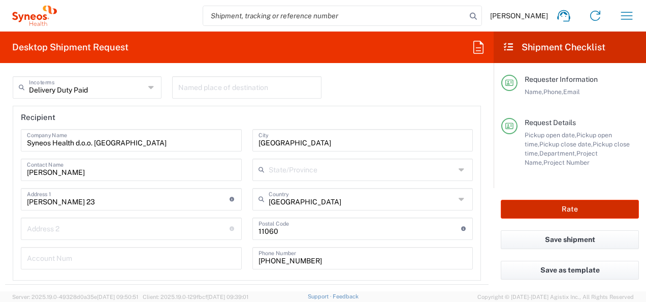
scroll to position [1602, 0]
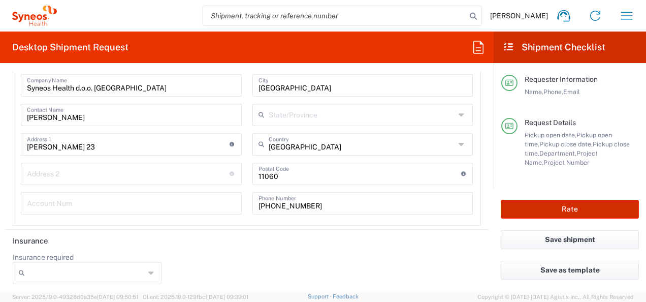
type input "3301 DEPARTMENTAL EXPENSE"
click at [567, 212] on button "Rate" at bounding box center [570, 209] width 138 height 19
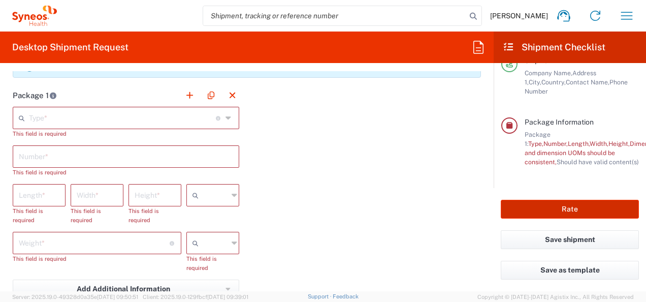
scroll to position [942, 0]
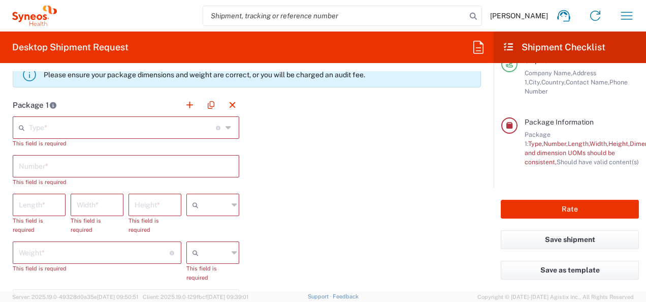
click at [228, 127] on icon at bounding box center [229, 127] width 8 height 16
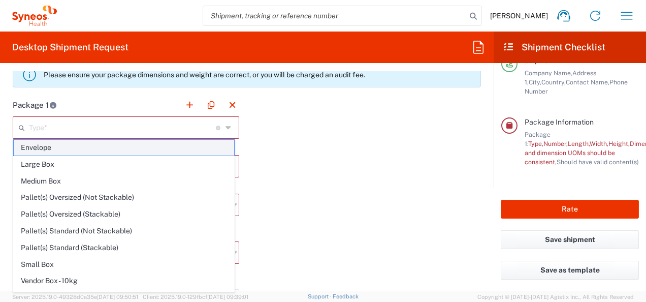
click at [200, 146] on span "Envelope" at bounding box center [124, 148] width 220 height 16
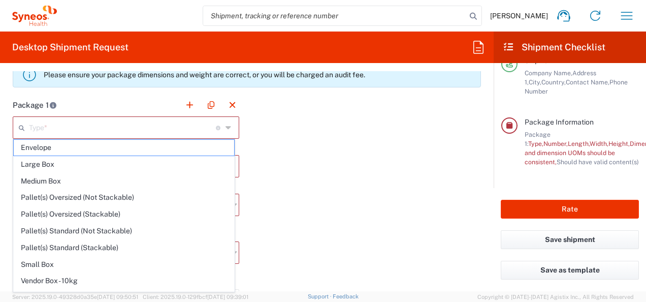
type input "Envelope"
type input "1"
type input "9.5"
type input "12.5"
type input "0.25"
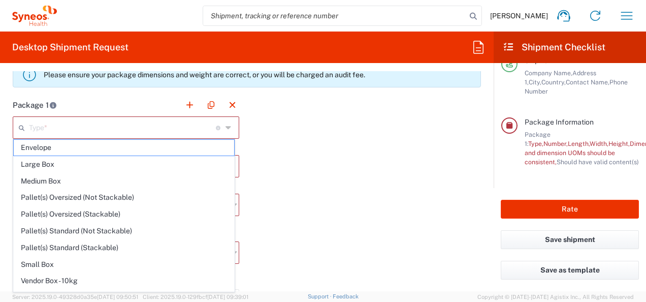
type input "in"
type input "0.45"
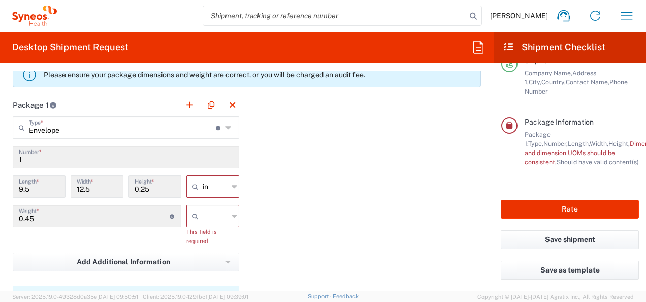
click at [231, 188] on icon at bounding box center [234, 186] width 6 height 16
click at [217, 221] on span "cm" at bounding box center [209, 223] width 50 height 16
type input "24.13"
type input "31.75"
type input "0.64"
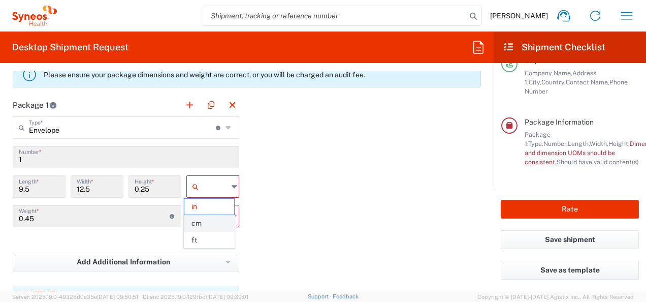
type input "cm"
click at [227, 213] on div at bounding box center [212, 216] width 53 height 22
click at [207, 237] on span "kgs" at bounding box center [209, 236] width 50 height 16
type input "kgs"
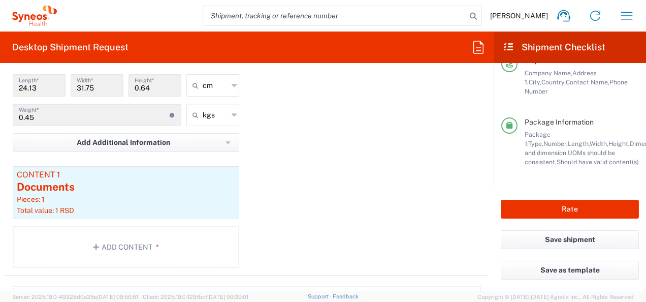
scroll to position [1043, 0]
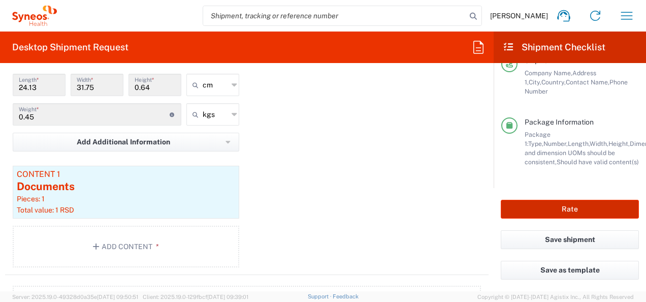
click at [540, 209] on button "Rate" at bounding box center [570, 209] width 138 height 19
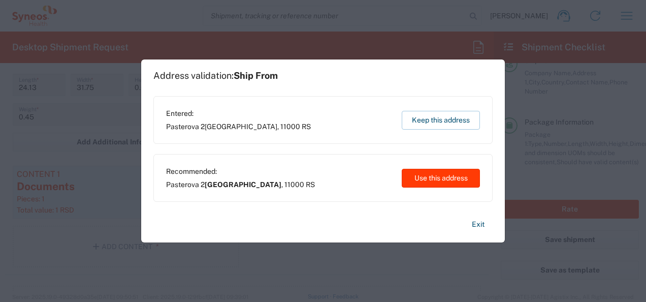
click at [433, 179] on button "Use this address" at bounding box center [441, 178] width 78 height 19
type input "[GEOGRAPHIC_DATA]"
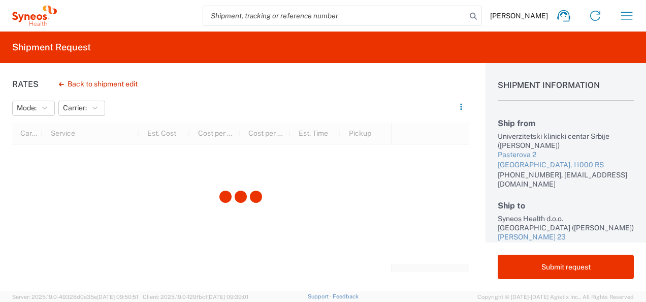
scroll to position [51, 0]
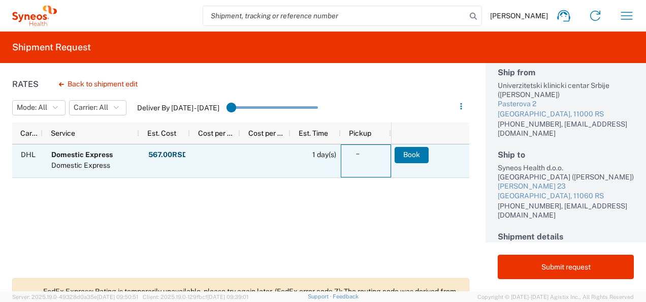
click at [359, 155] on icon at bounding box center [357, 153] width 17 height 17
click at [404, 151] on button "Book" at bounding box center [412, 155] width 34 height 16
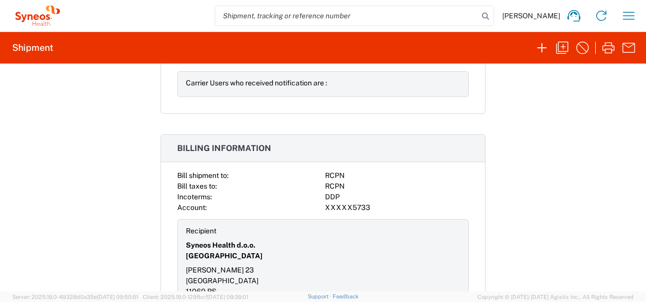
scroll to position [1338, 0]
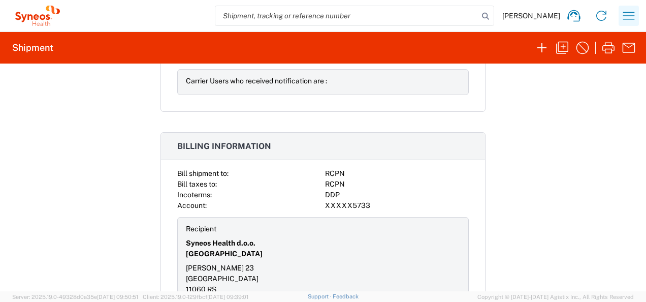
click at [622, 18] on icon "button" at bounding box center [628, 16] width 16 height 16
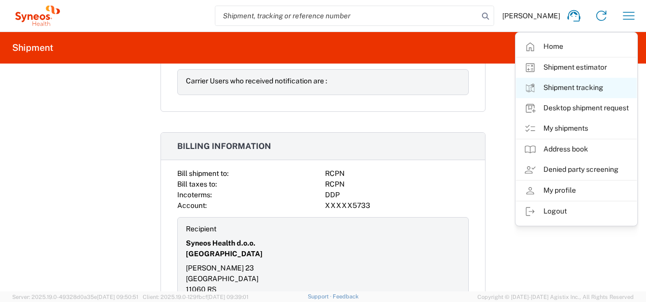
click at [598, 79] on link "Shipment tracking" at bounding box center [576, 88] width 121 height 20
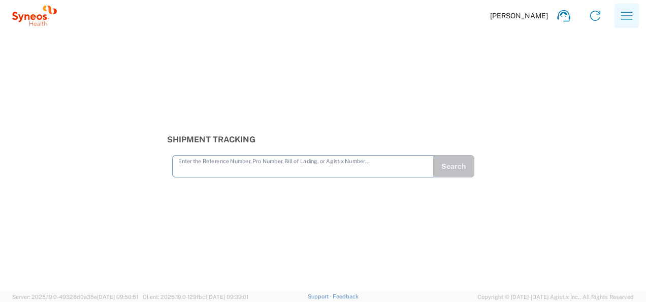
click at [631, 14] on icon "button" at bounding box center [626, 16] width 16 height 16
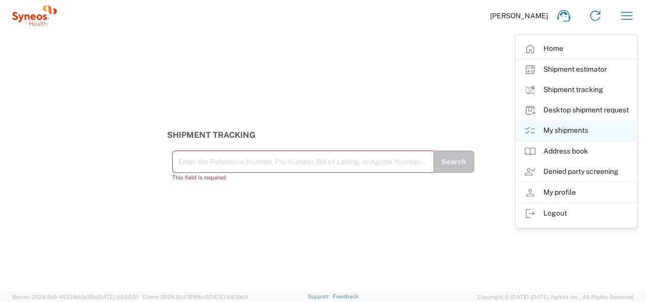
click at [592, 136] on link "My shipments" at bounding box center [576, 130] width 121 height 20
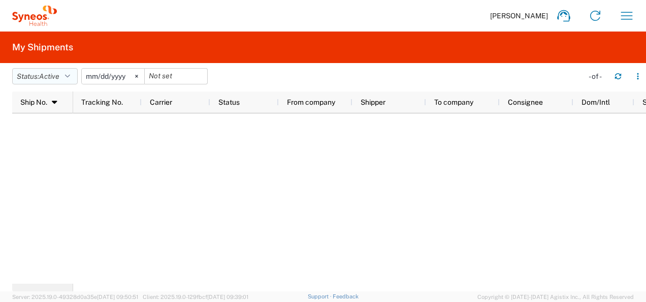
click at [62, 79] on button "Status: Active" at bounding box center [44, 76] width 65 height 16
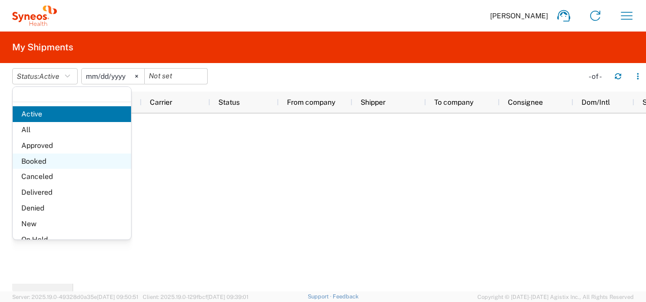
click at [89, 155] on span "Booked" at bounding box center [72, 161] width 118 height 16
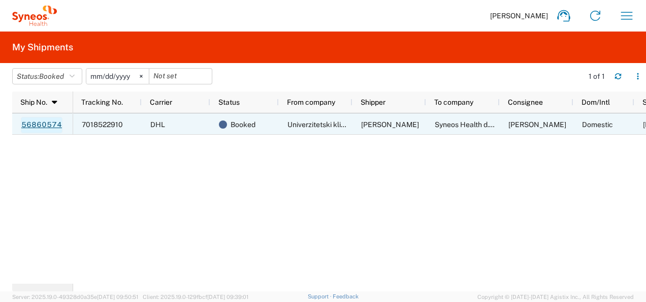
click at [51, 123] on link "56860574" at bounding box center [42, 125] width 42 height 16
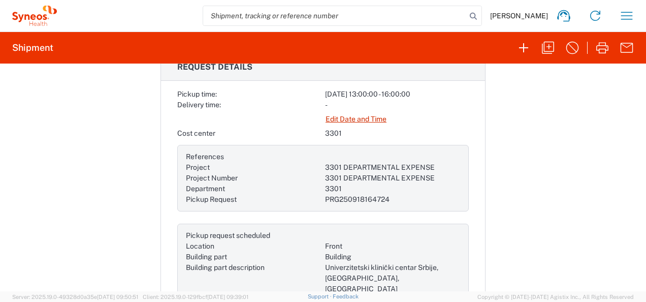
scroll to position [355, 0]
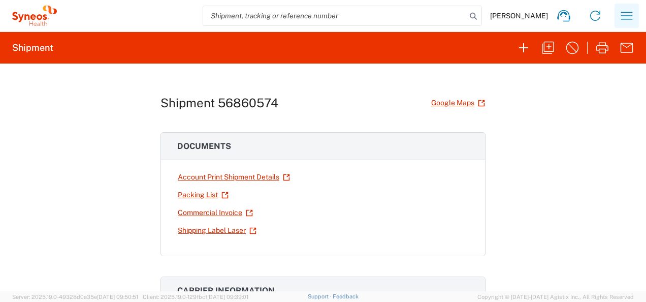
click at [615, 7] on button "button" at bounding box center [626, 16] width 24 height 24
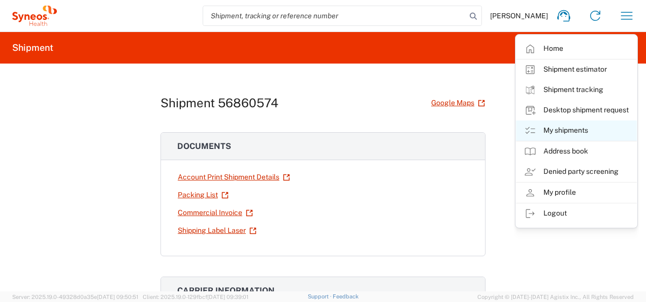
click at [582, 127] on link "My shipments" at bounding box center [576, 130] width 121 height 20
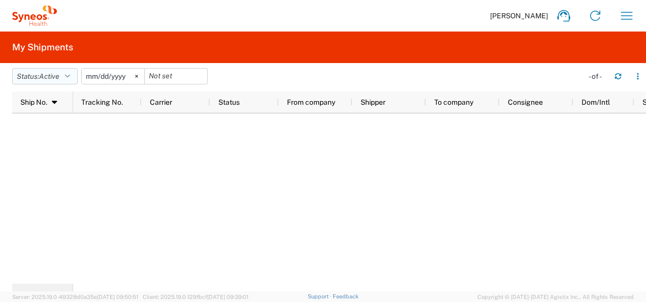
click at [69, 76] on icon "button" at bounding box center [67, 76] width 5 height 7
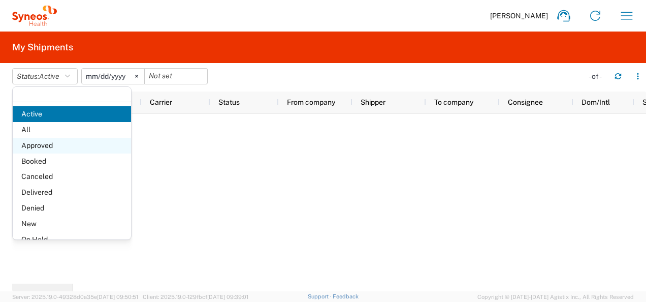
click at [63, 152] on span "Approved" at bounding box center [72, 146] width 118 height 16
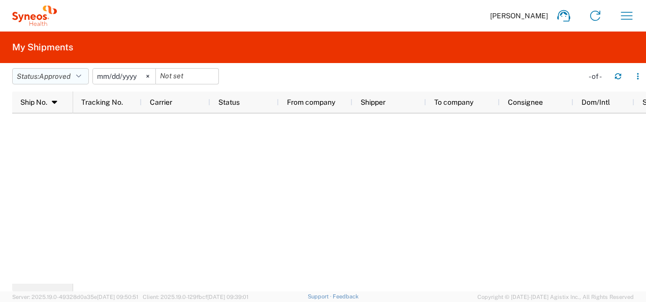
click at [71, 76] on span "Approved" at bounding box center [54, 76] width 31 height 8
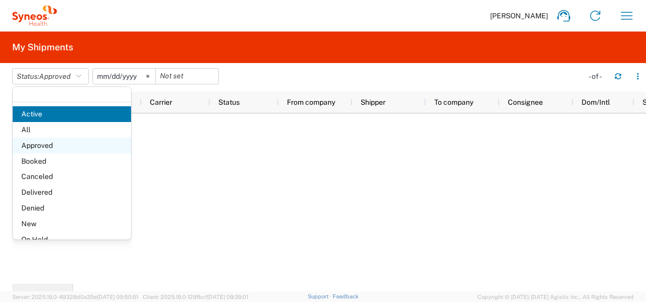
click at [64, 150] on span "Approved" at bounding box center [72, 146] width 118 height 16
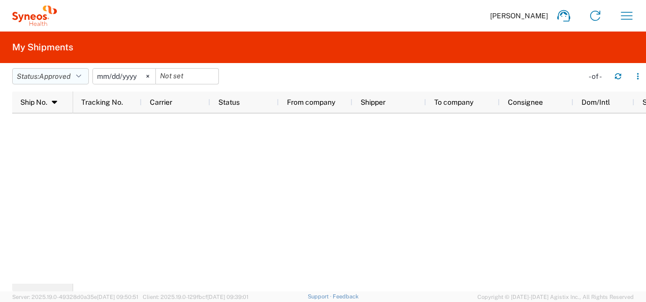
click at [59, 70] on button "Status: Approved" at bounding box center [50, 76] width 77 height 16
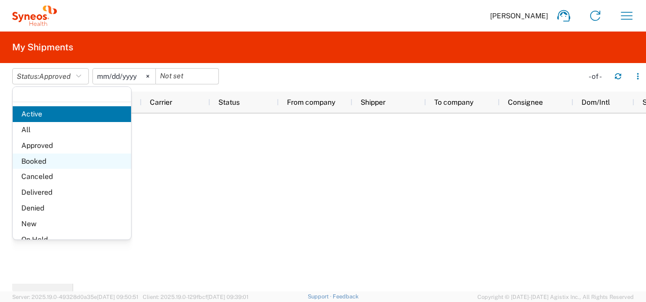
click at [53, 159] on span "Booked" at bounding box center [72, 161] width 118 height 16
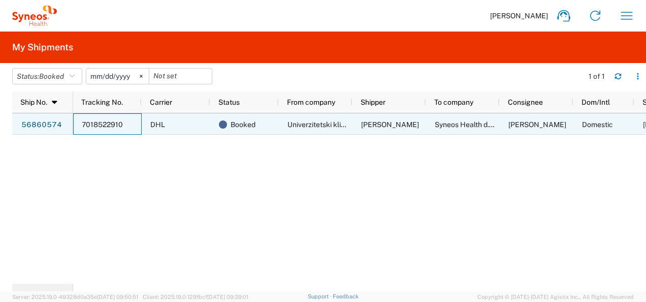
drag, startPoint x: 79, startPoint y: 125, endPoint x: 107, endPoint y: 124, distance: 28.4
click at [107, 124] on div "7018522910" at bounding box center [107, 123] width 69 height 21
click at [117, 123] on span "7018522910" at bounding box center [102, 124] width 41 height 8
drag, startPoint x: 122, startPoint y: 123, endPoint x: 70, endPoint y: 126, distance: 51.9
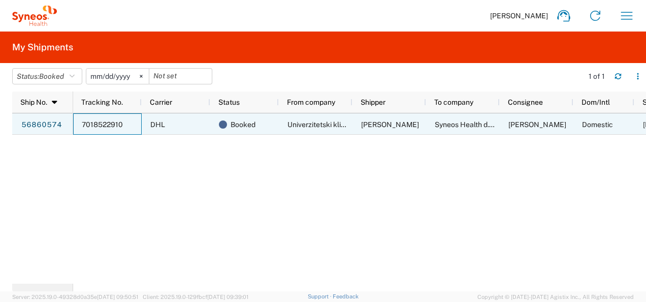
click at [70, 126] on div "56860574 7018522910 DHL Booked Univerzitetski klinicki centar Srbije [PERSON_NA…" at bounding box center [329, 198] width 634 height 170
drag, startPoint x: 19, startPoint y: 124, endPoint x: 52, endPoint y: 126, distance: 32.6
click at [52, 126] on div "56860574" at bounding box center [42, 123] width 61 height 21
click at [51, 124] on link "56860574" at bounding box center [42, 125] width 42 height 16
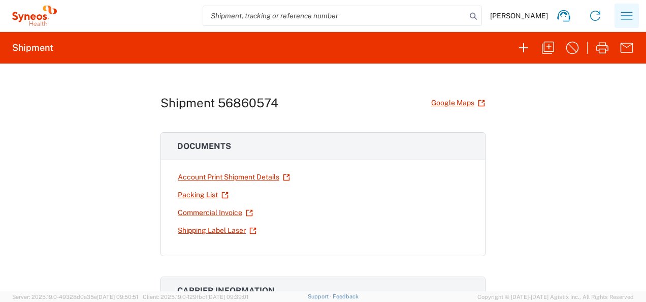
click at [626, 12] on icon "button" at bounding box center [626, 16] width 16 height 16
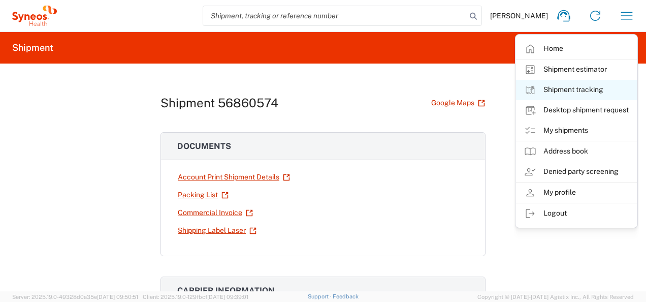
click at [568, 90] on link "Shipment tracking" at bounding box center [576, 90] width 121 height 20
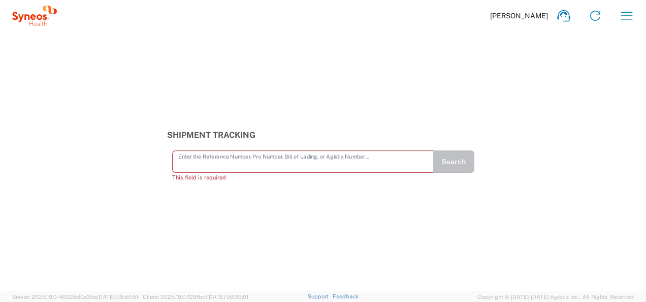
paste input "56860574"
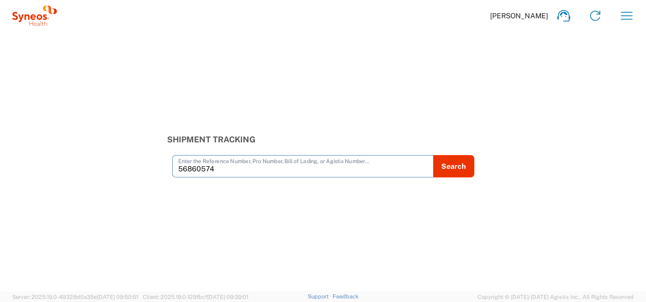
type input "56860574"
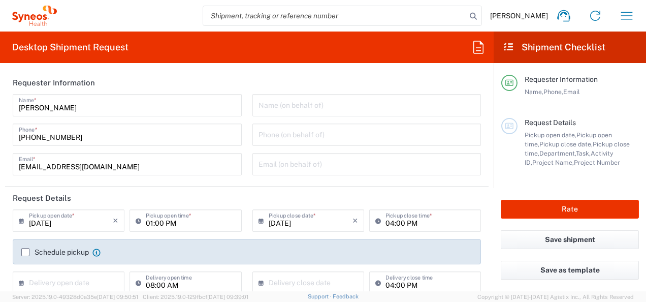
type input "Department"
type input "Serbia"
type input "Syneos Health d.o.o. [GEOGRAPHIC_DATA]-[GEOGRAPHIC_DATA]"
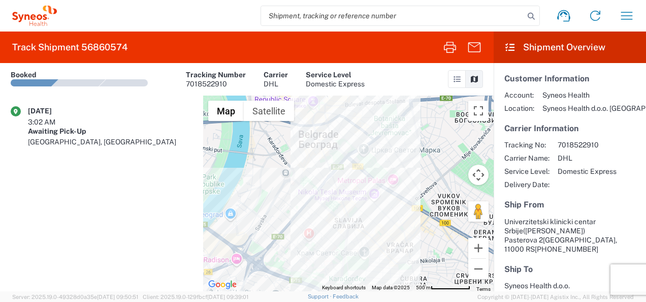
click at [47, 80] on div at bounding box center [32, 82] width 54 height 7
click at [70, 171] on agx-shipment-transit-statuses-widget "[DATE] 3:02 AM Awaiting Pick-Up [GEOGRAPHIC_DATA], [GEOGRAPHIC_DATA]" at bounding box center [101, 192] width 203 height 195
click at [94, 164] on agx-shipment-transit-statuses-widget "09/18/2025 3:02 AM Awaiting Pick-Up Beograd, RS" at bounding box center [101, 192] width 203 height 195
click at [37, 82] on div at bounding box center [32, 82] width 54 height 7
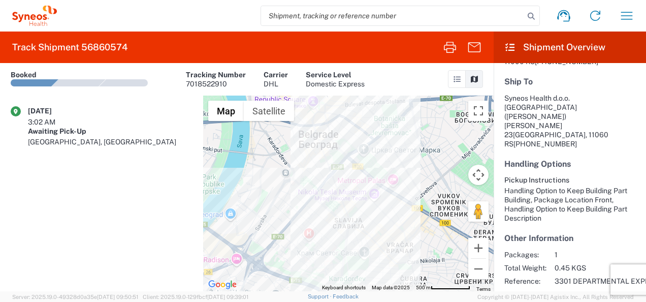
scroll to position [221, 0]
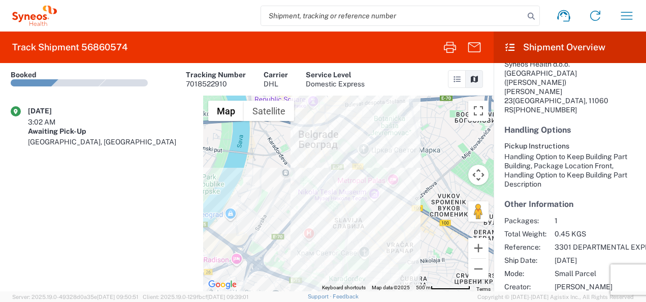
drag, startPoint x: 163, startPoint y: 210, endPoint x: 168, endPoint y: 117, distance: 92.5
click at [168, 117] on agx-shipment-transit-statuses-widget "09/18/2025 3:02 AM Awaiting Pick-Up Beograd, RS" at bounding box center [101, 192] width 203 height 195
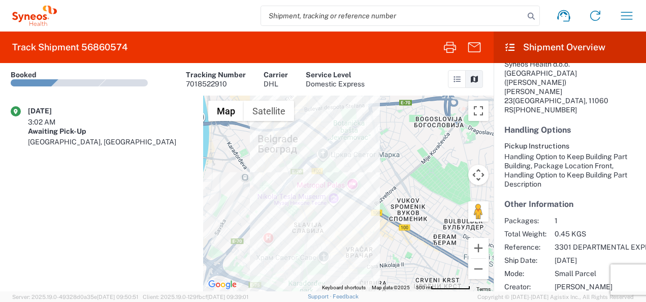
drag, startPoint x: 296, startPoint y: 180, endPoint x: 256, endPoint y: 180, distance: 40.6
click at [256, 180] on div at bounding box center [348, 192] width 290 height 195
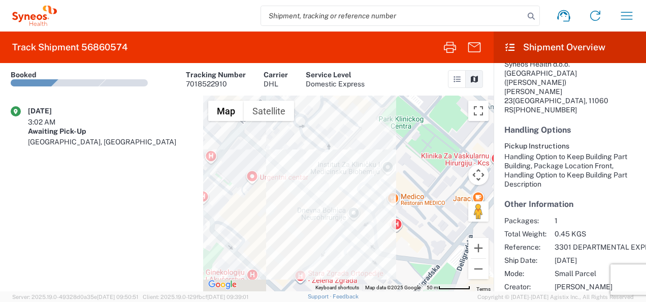
drag, startPoint x: 269, startPoint y: 263, endPoint x: 349, endPoint y: 207, distance: 98.0
click at [349, 207] on div at bounding box center [348, 192] width 290 height 195
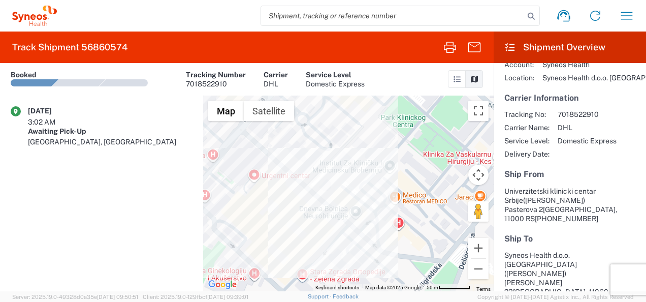
scroll to position [0, 0]
